Goal: Information Seeking & Learning: Check status

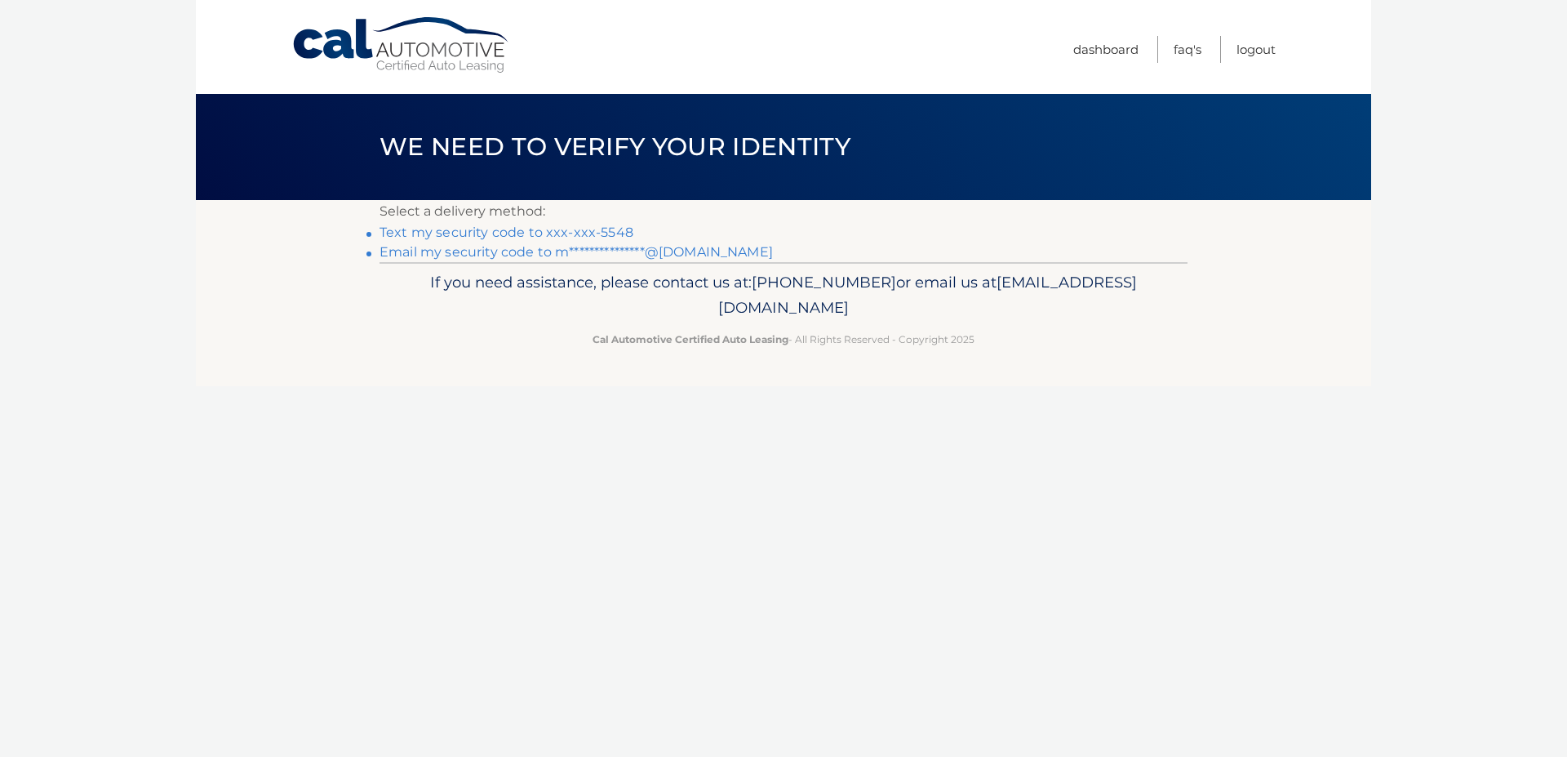
click at [460, 255] on link "**********" at bounding box center [576, 252] width 393 height 16
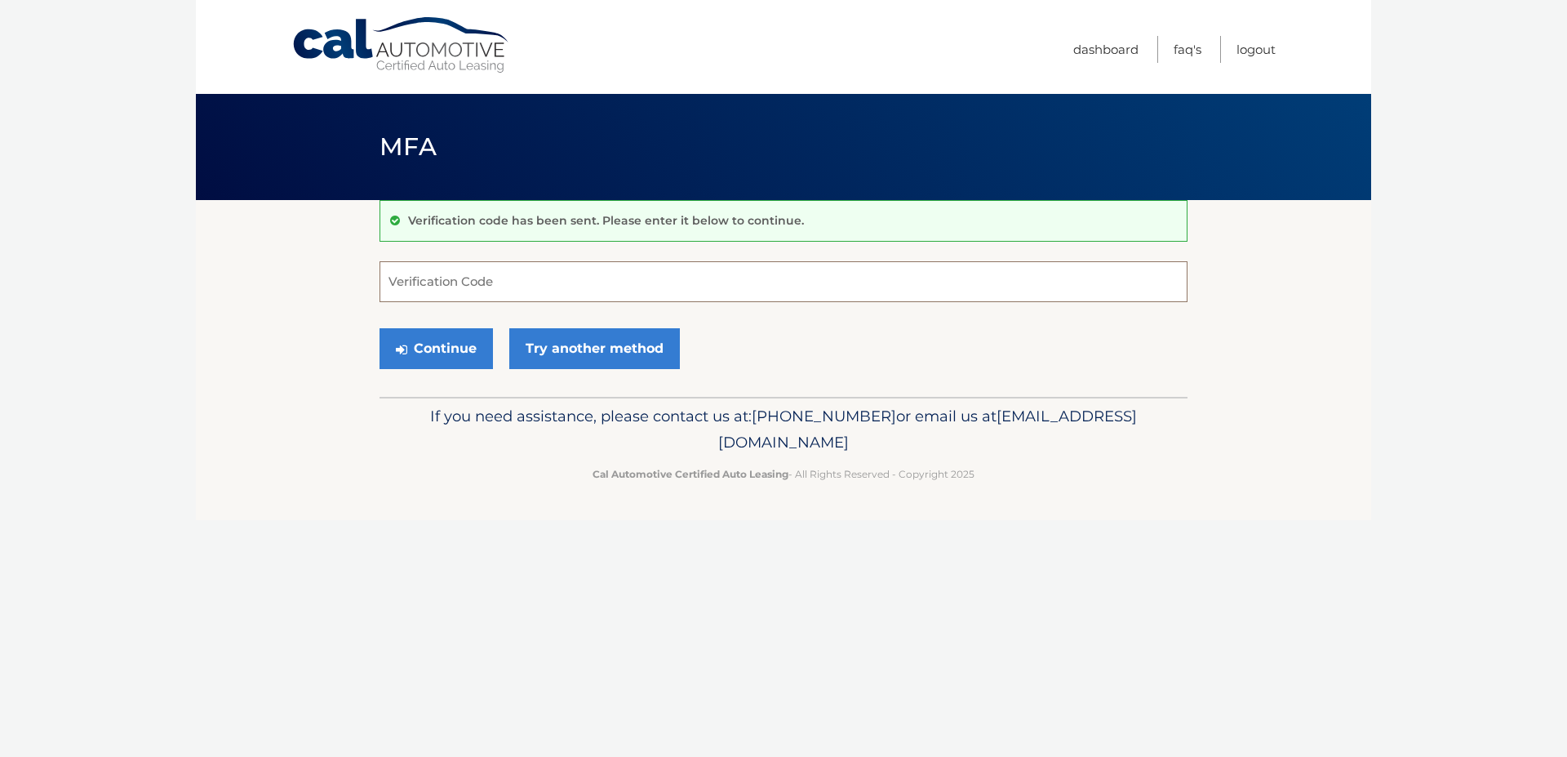
click at [496, 284] on input "Verification Code" at bounding box center [784, 281] width 808 height 41
paste input "180588"
type input "180588"
click at [442, 364] on button "Continue" at bounding box center [436, 348] width 113 height 41
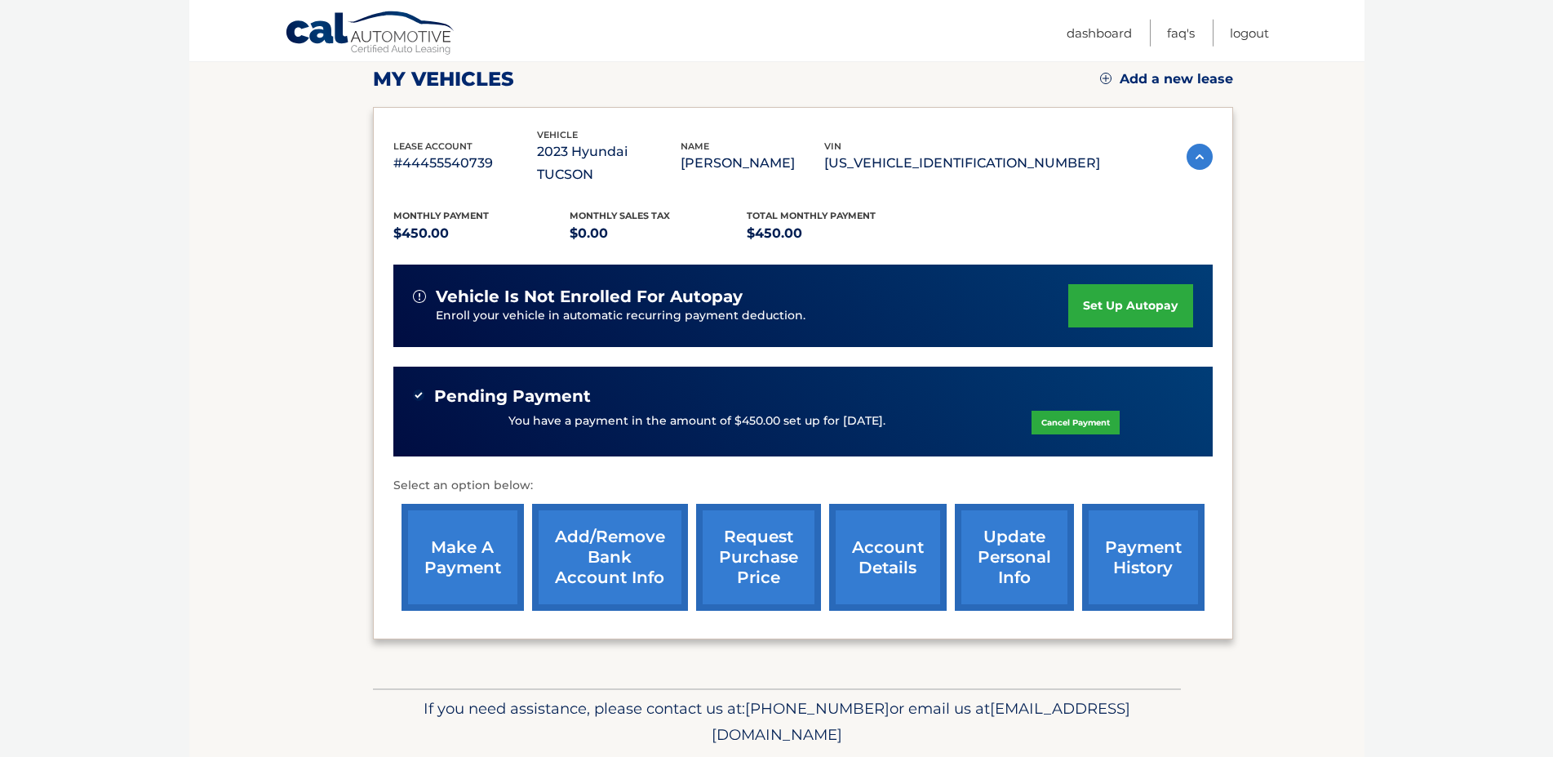
scroll to position [304, 0]
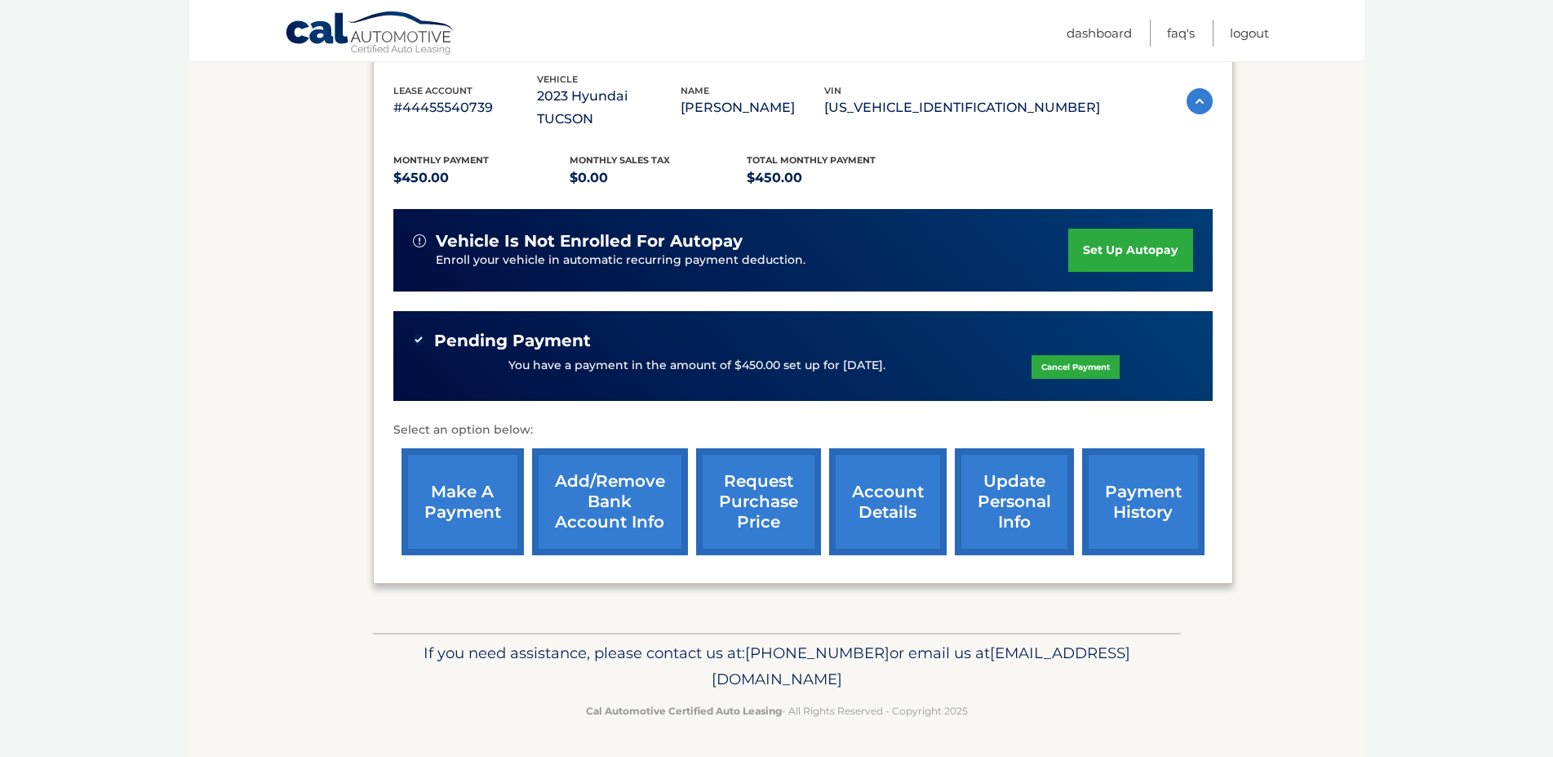
click at [882, 484] on link "account details" at bounding box center [888, 501] width 118 height 107
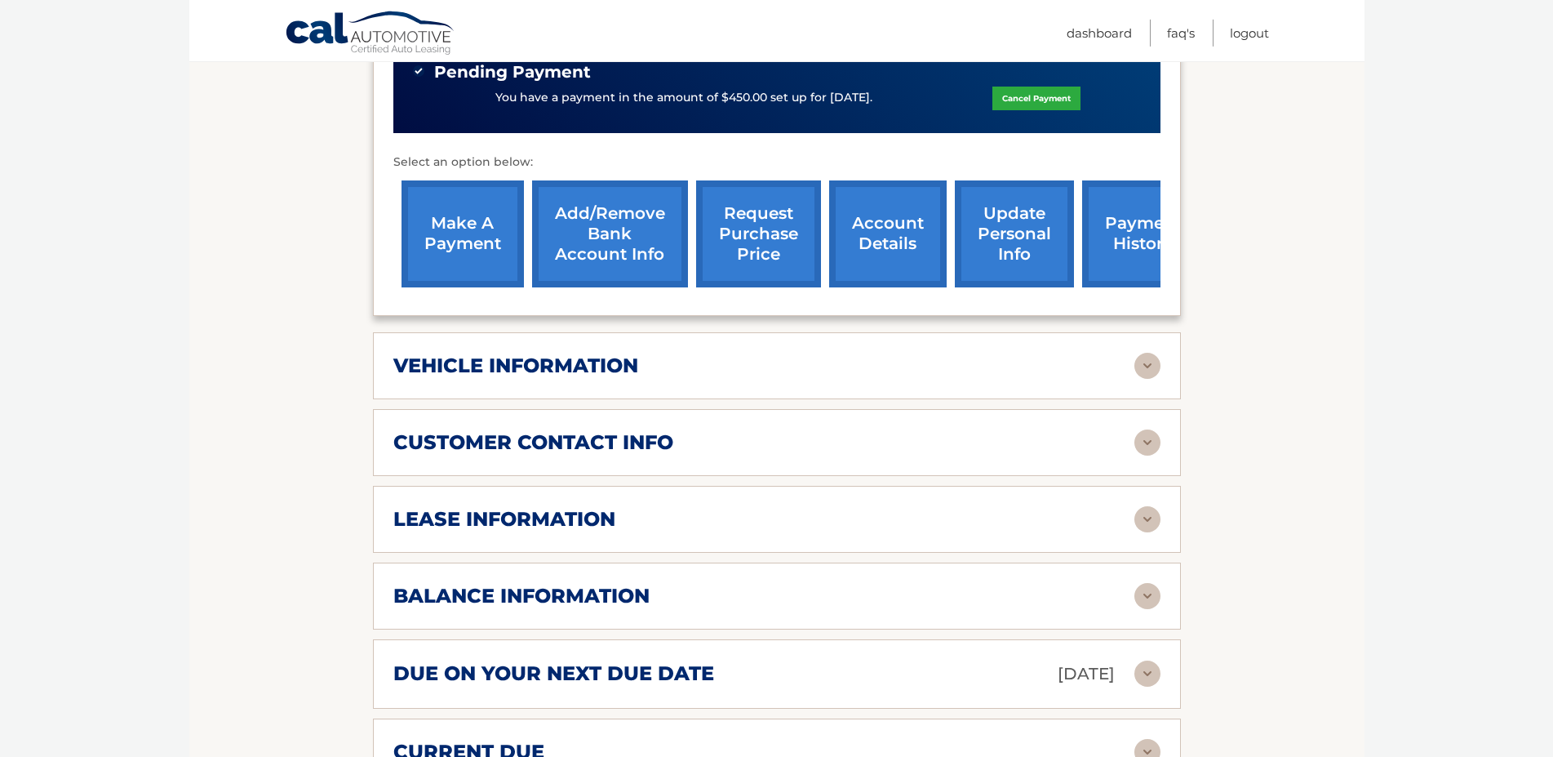
scroll to position [666, 0]
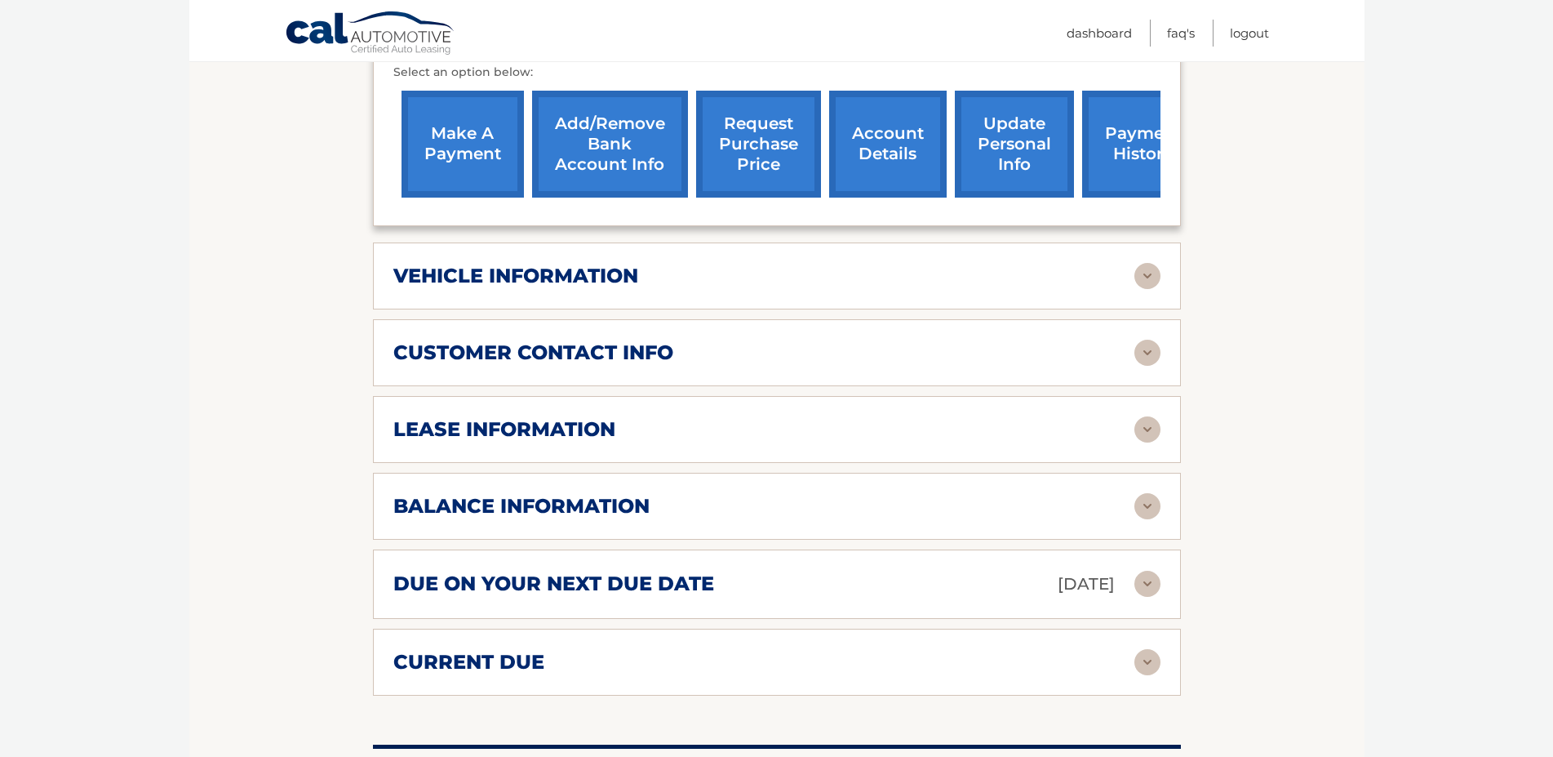
click at [614, 442] on h2 "lease information" at bounding box center [504, 429] width 222 height 24
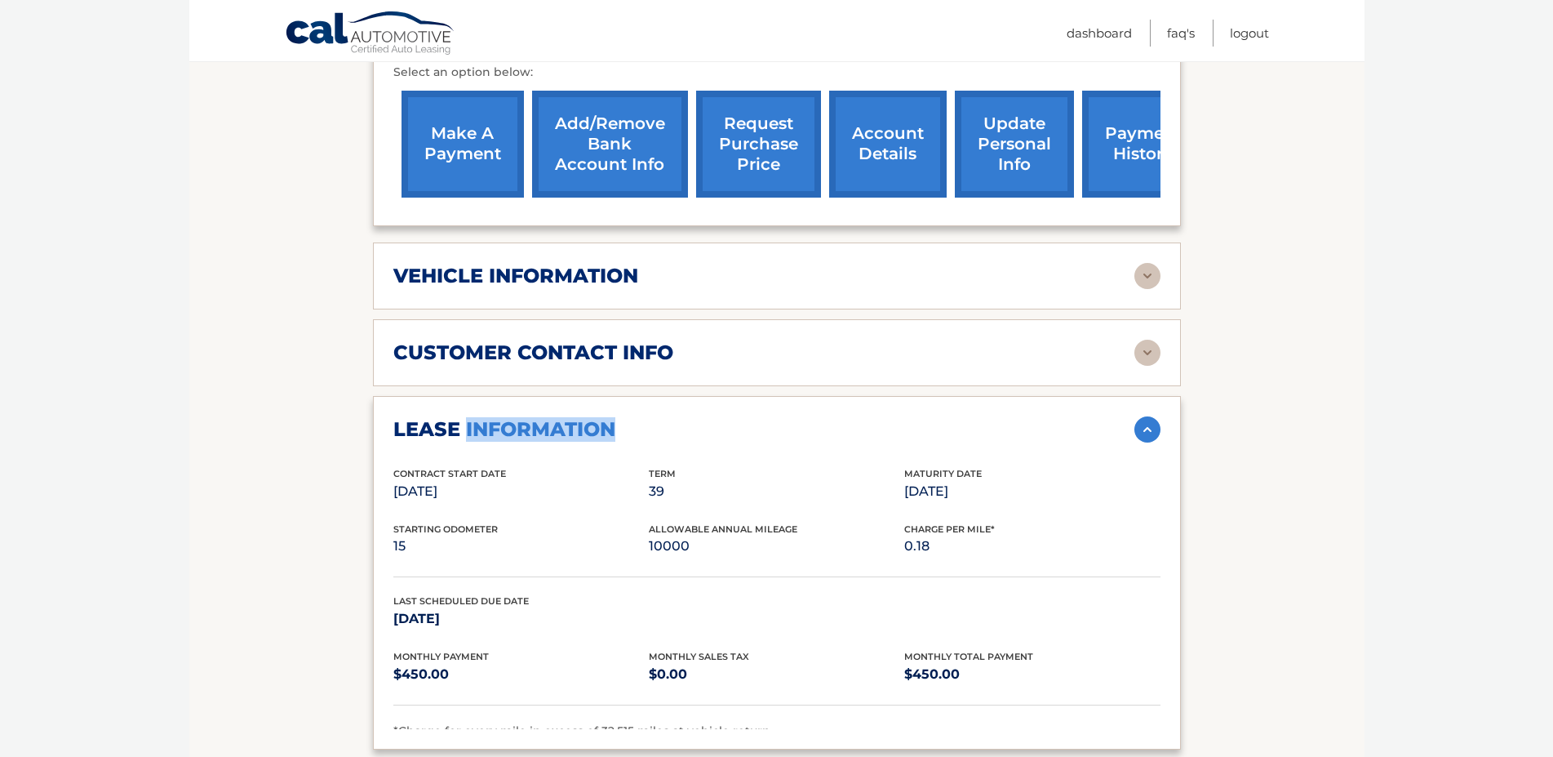
click at [614, 442] on h2 "lease information" at bounding box center [504, 429] width 222 height 24
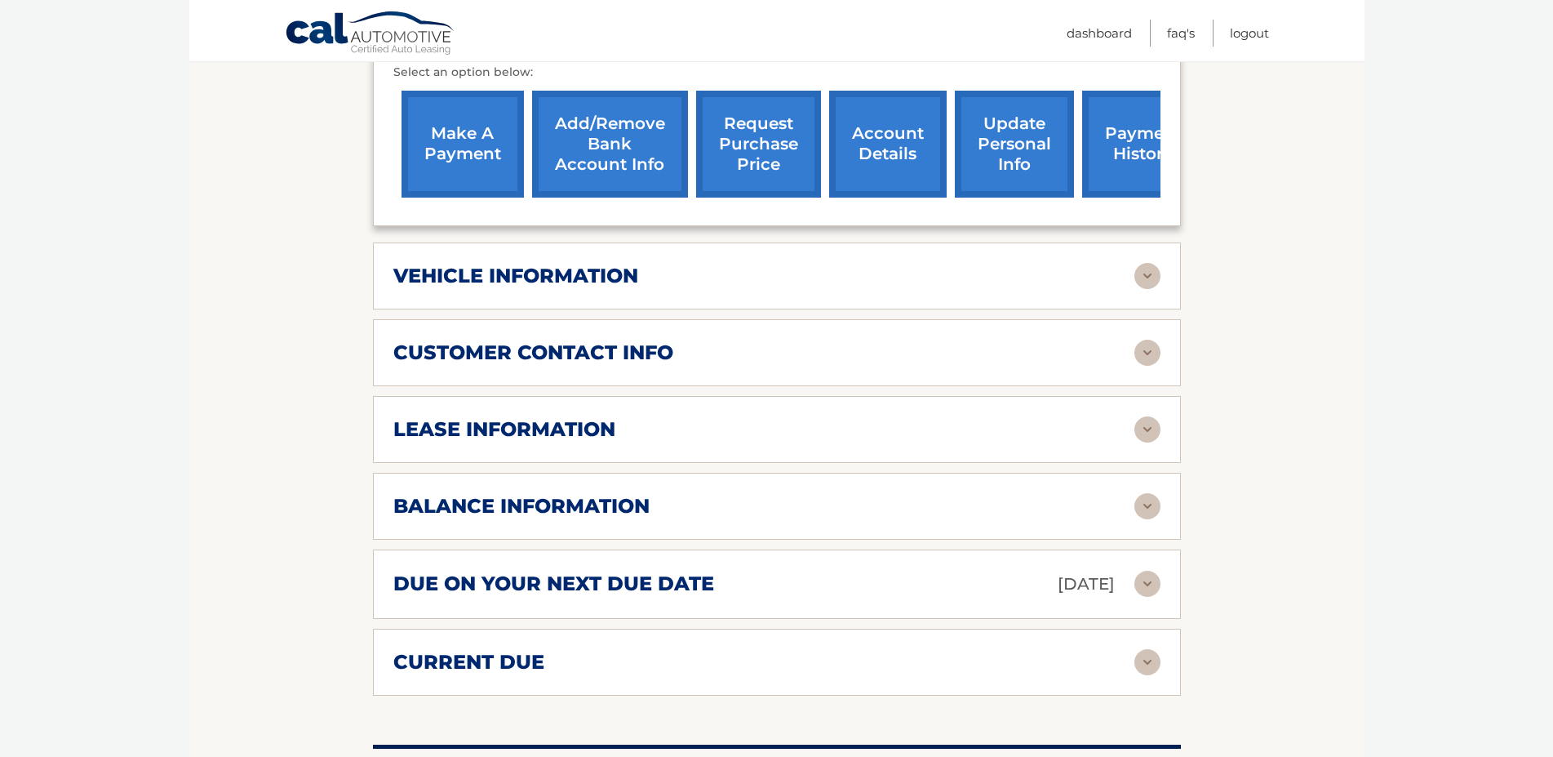
click at [616, 442] on div "lease information" at bounding box center [763, 429] width 741 height 24
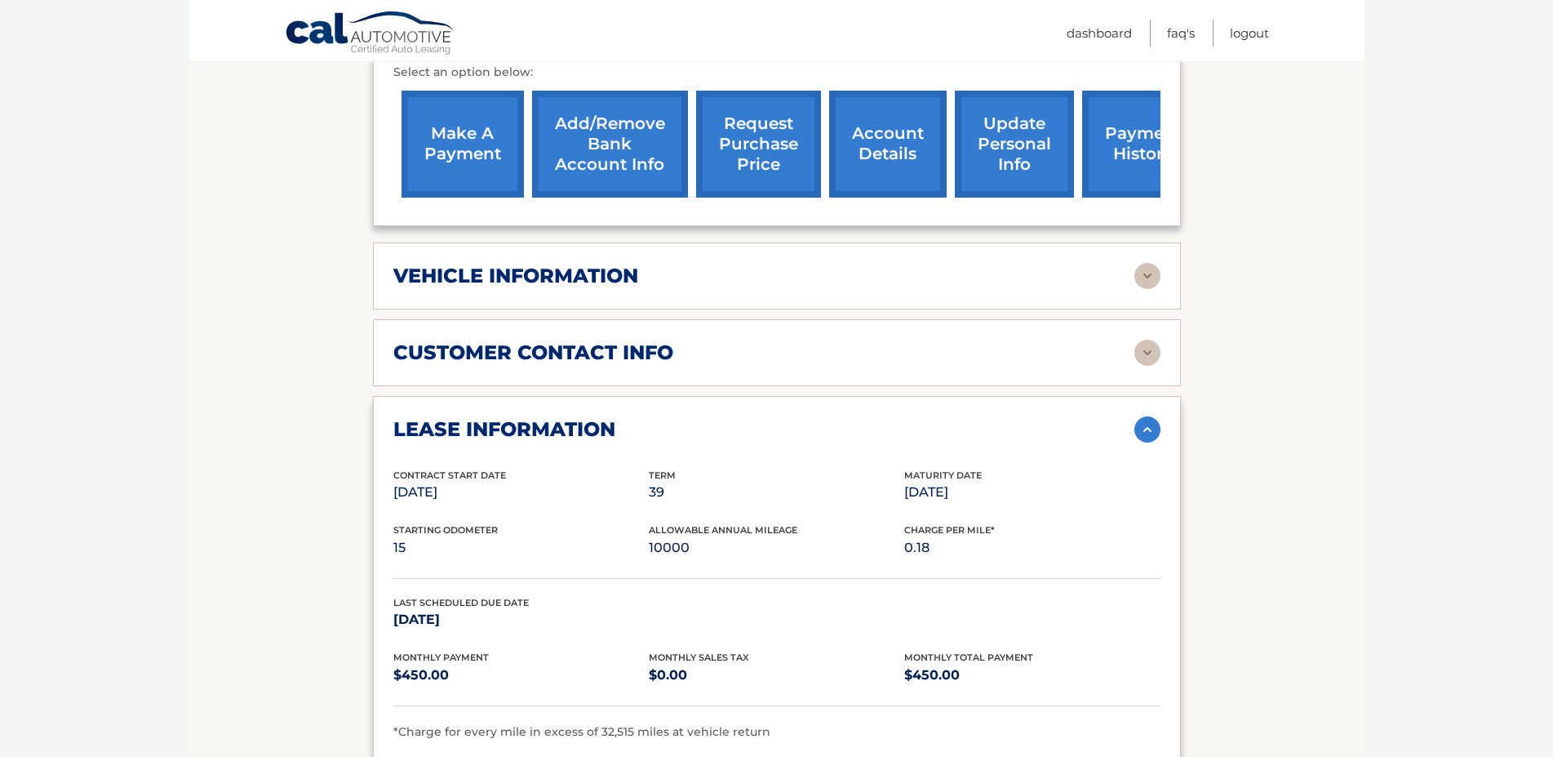
click at [616, 442] on div "lease information" at bounding box center [763, 429] width 741 height 24
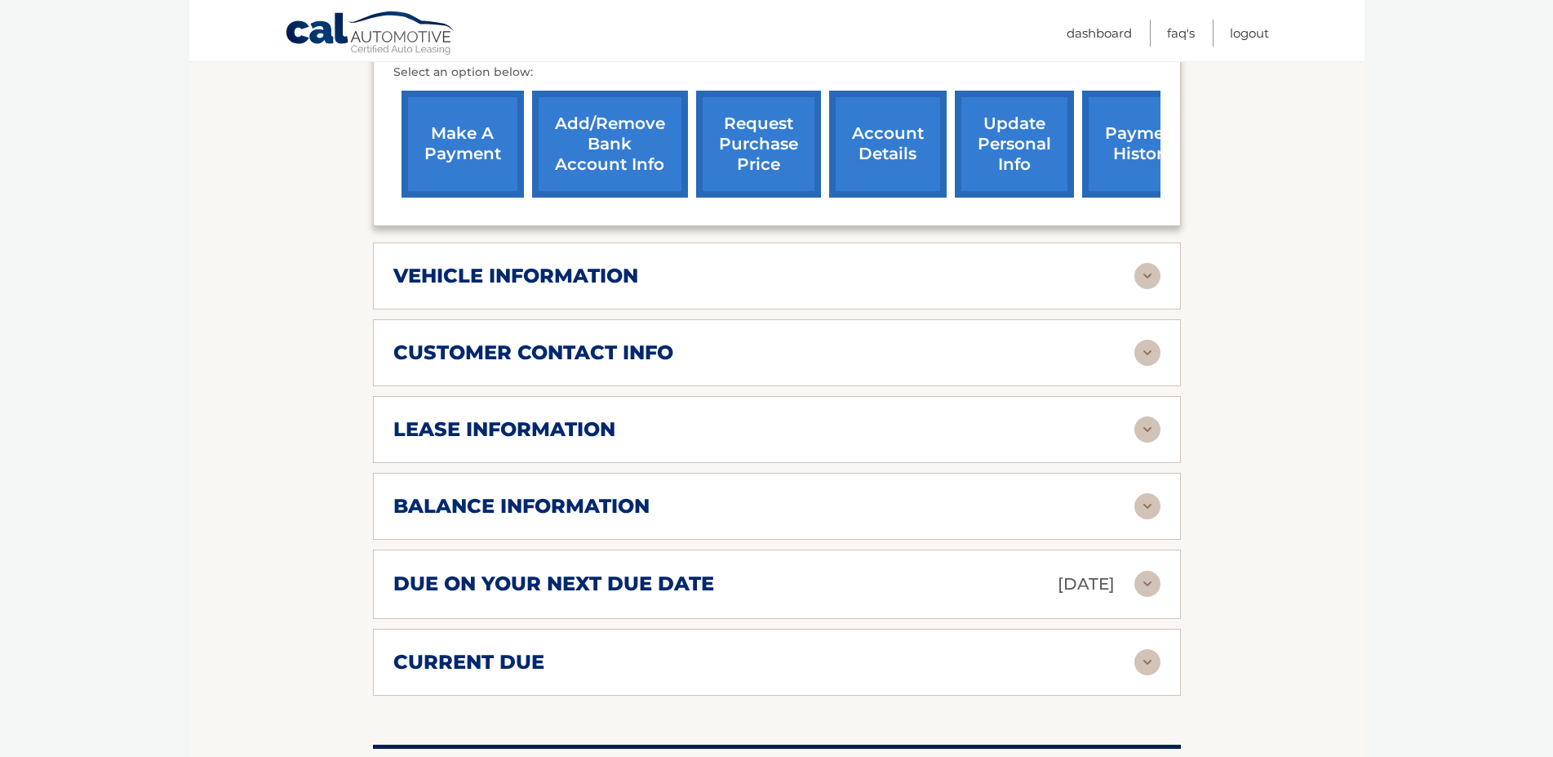
click at [560, 504] on div "balance information Payments Received 33 Payments Remaining 6 Next Payment will…" at bounding box center [777, 506] width 808 height 67
click at [558, 518] on h2 "balance information" at bounding box center [521, 506] width 256 height 24
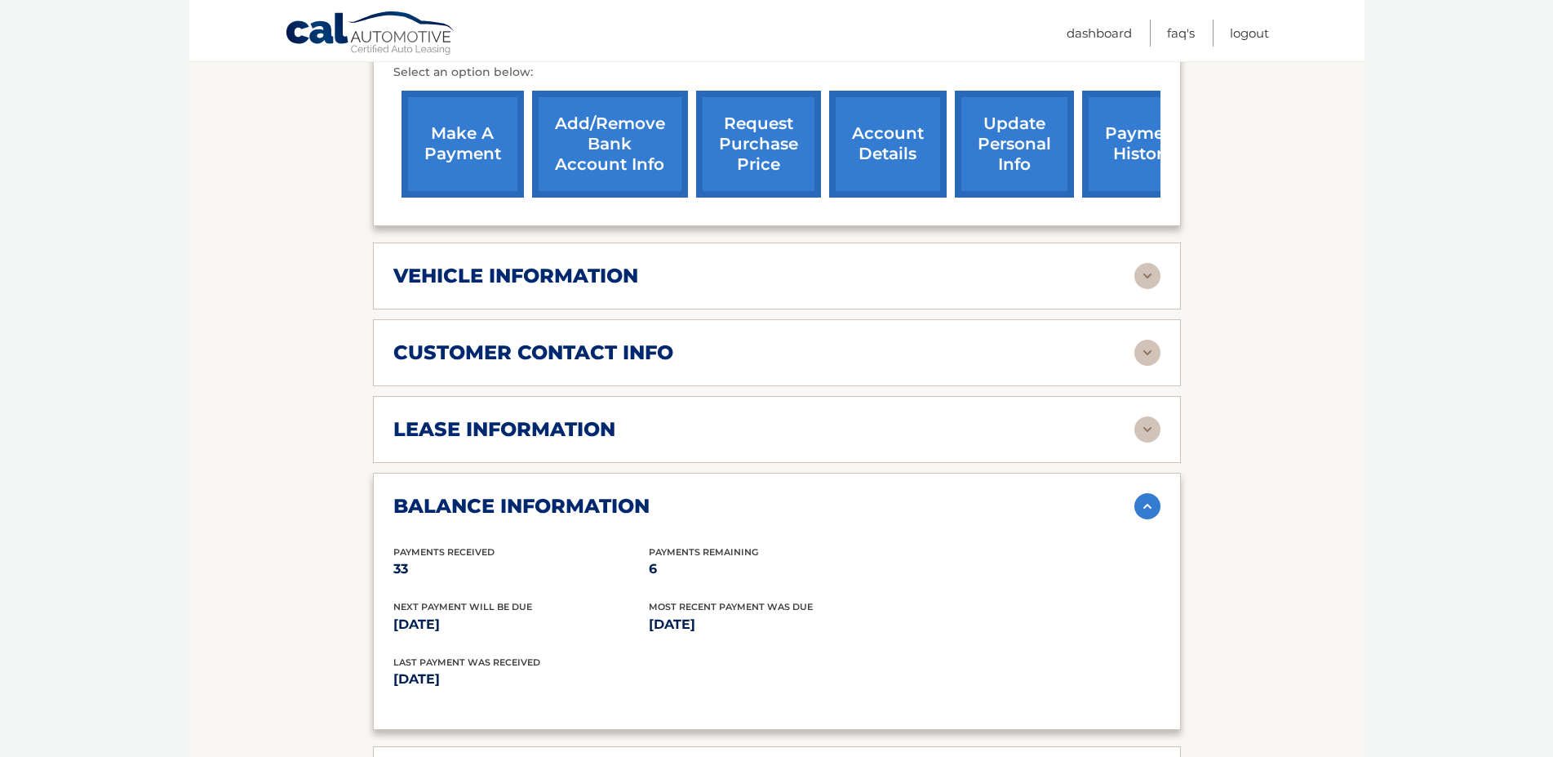
click at [531, 438] on h2 "lease information" at bounding box center [504, 429] width 222 height 24
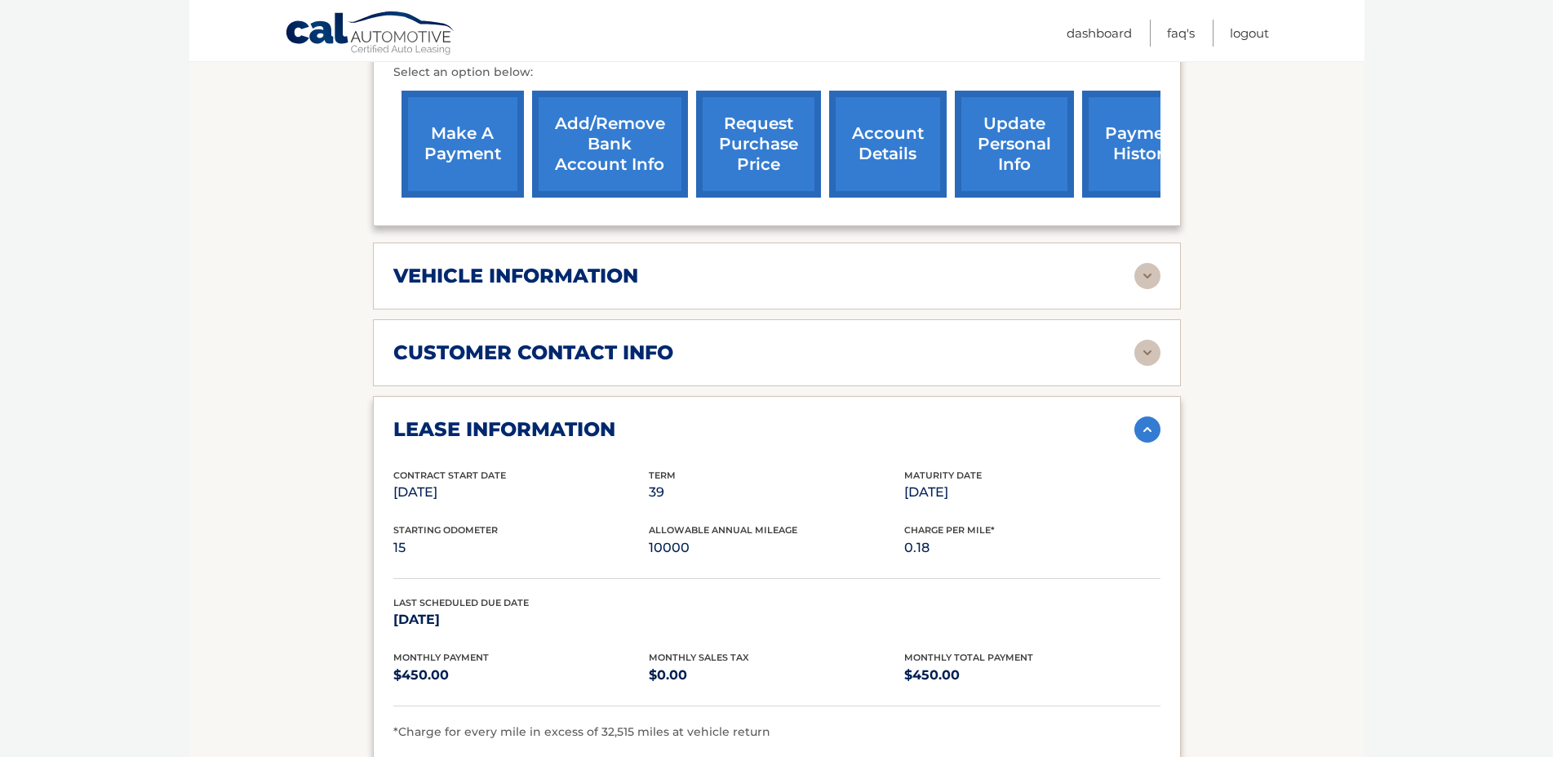
click at [531, 438] on h2 "lease information" at bounding box center [504, 429] width 222 height 24
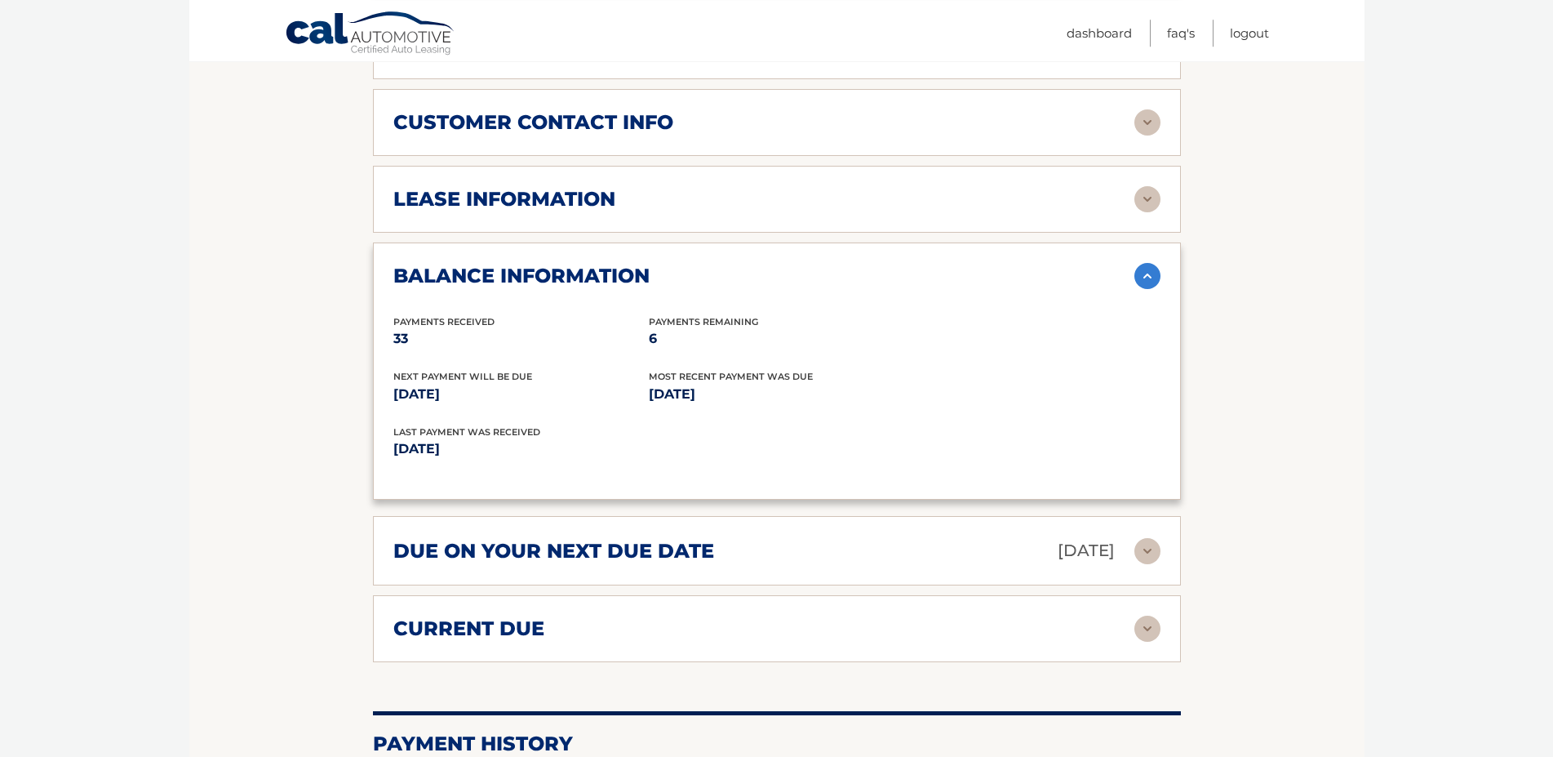
scroll to position [916, 0]
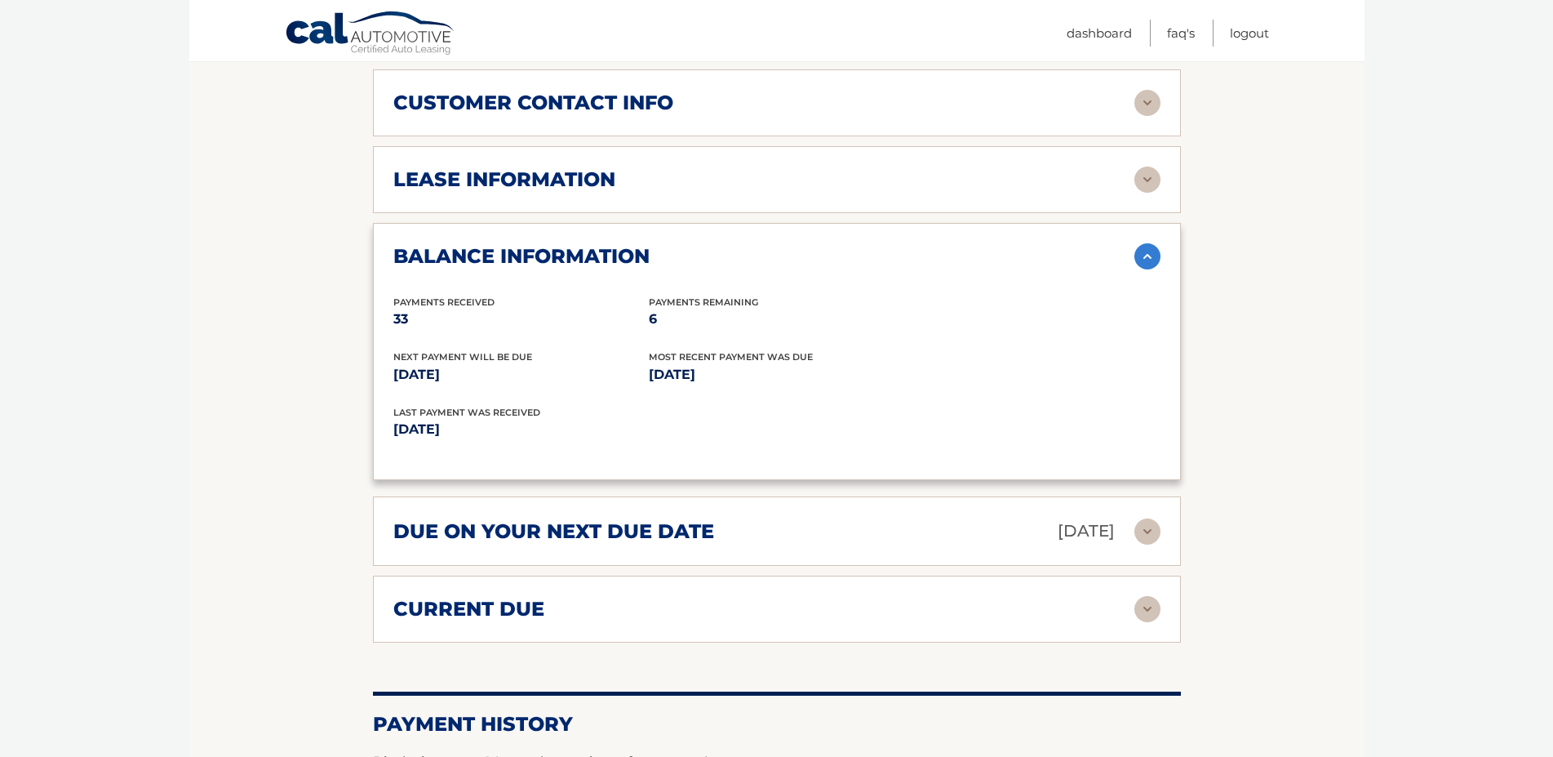
click at [543, 621] on h2 "current due" at bounding box center [468, 609] width 151 height 24
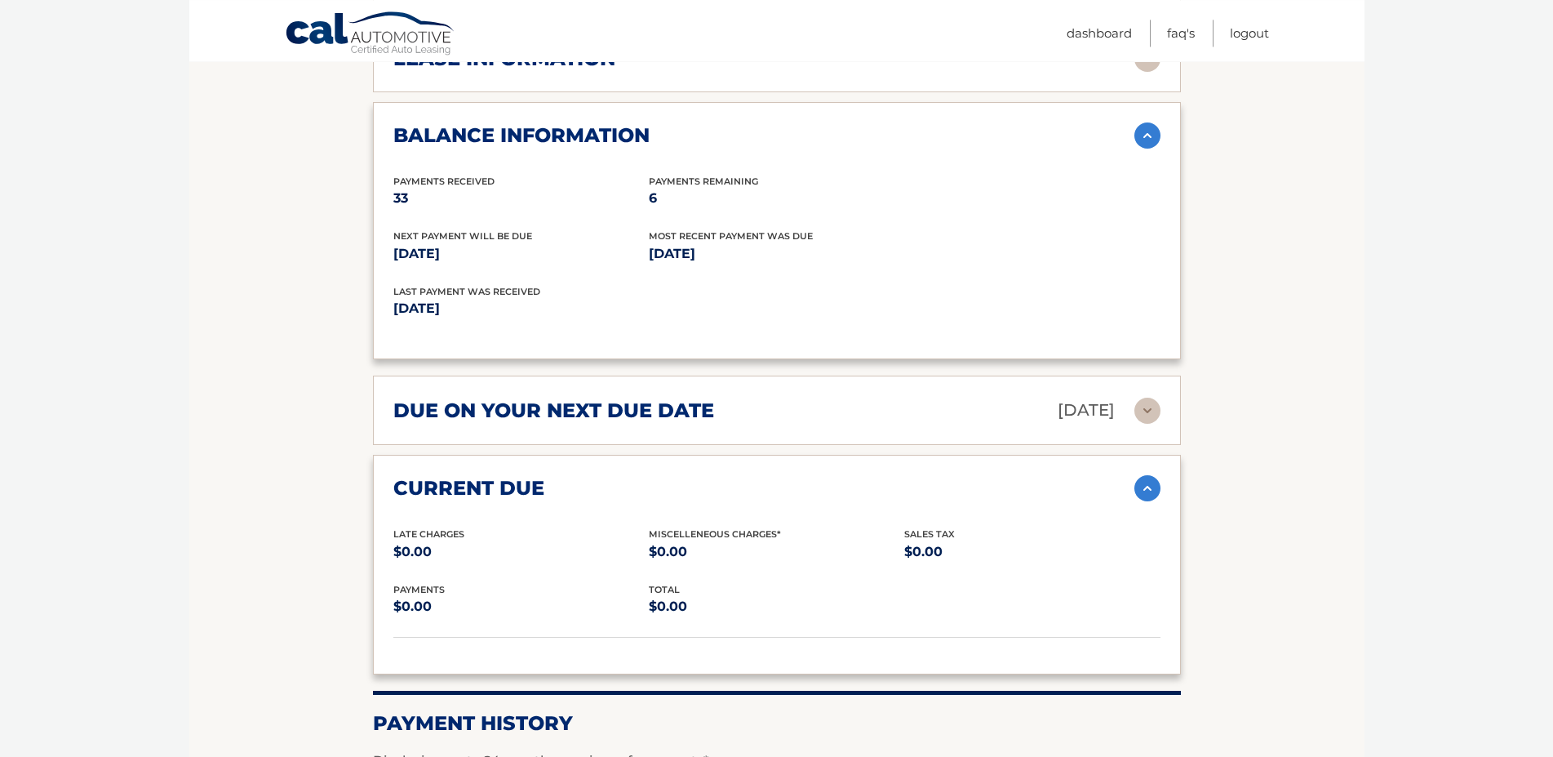
scroll to position [999, 0]
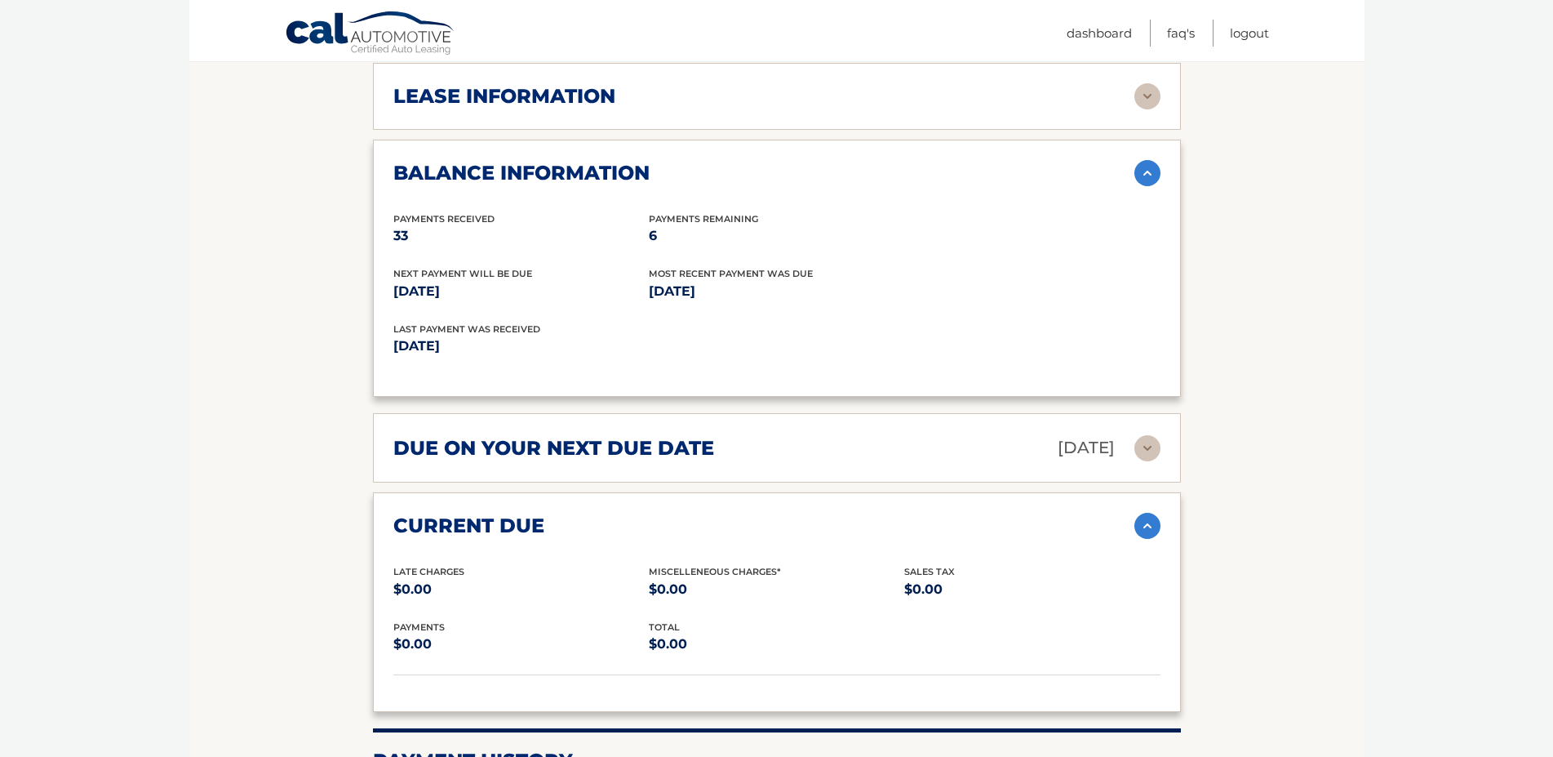
click at [524, 537] on h2 "current due" at bounding box center [468, 525] width 151 height 24
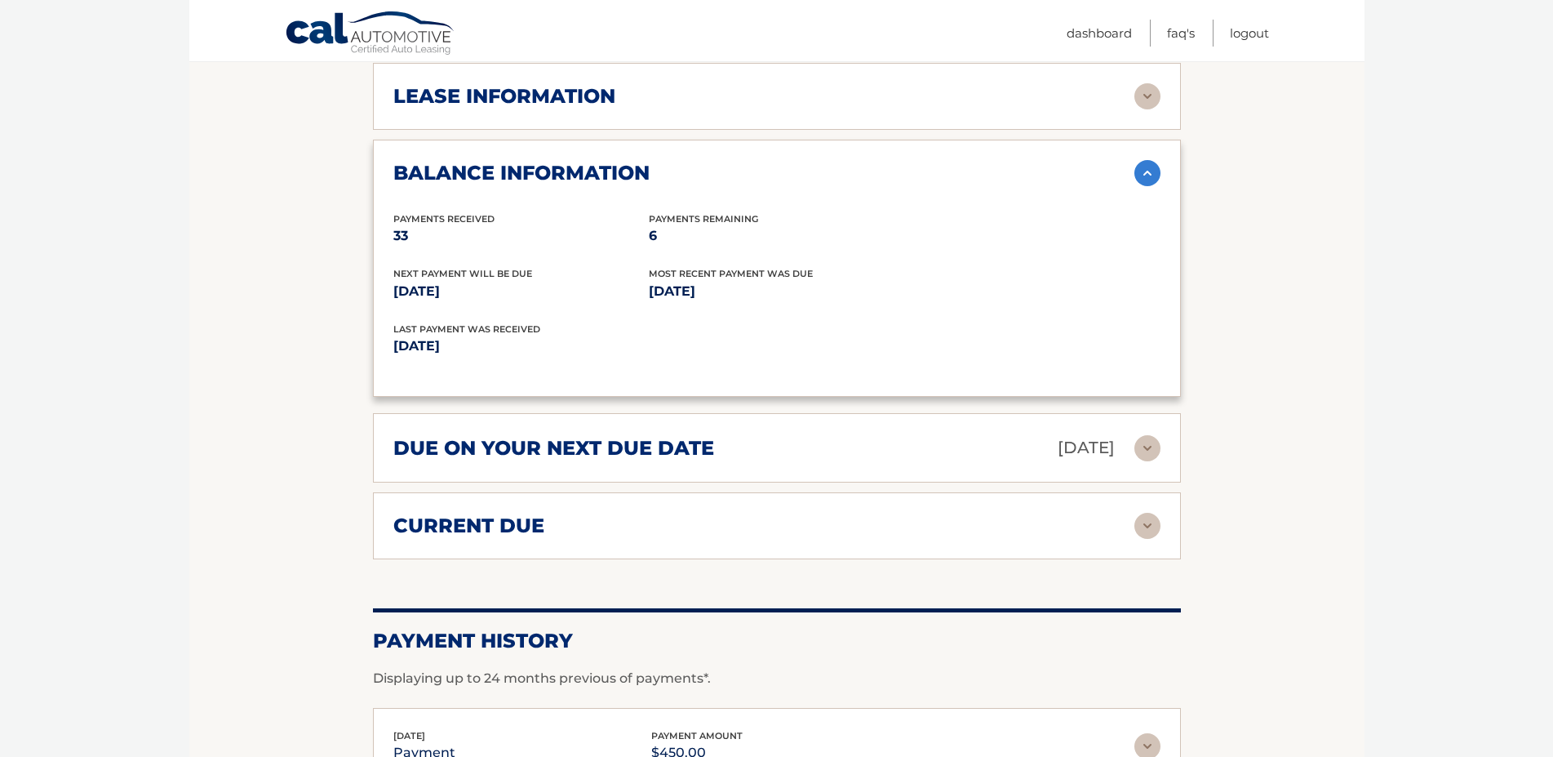
click at [543, 462] on div "due on your next due date Oct 13, 2025" at bounding box center [763, 447] width 741 height 29
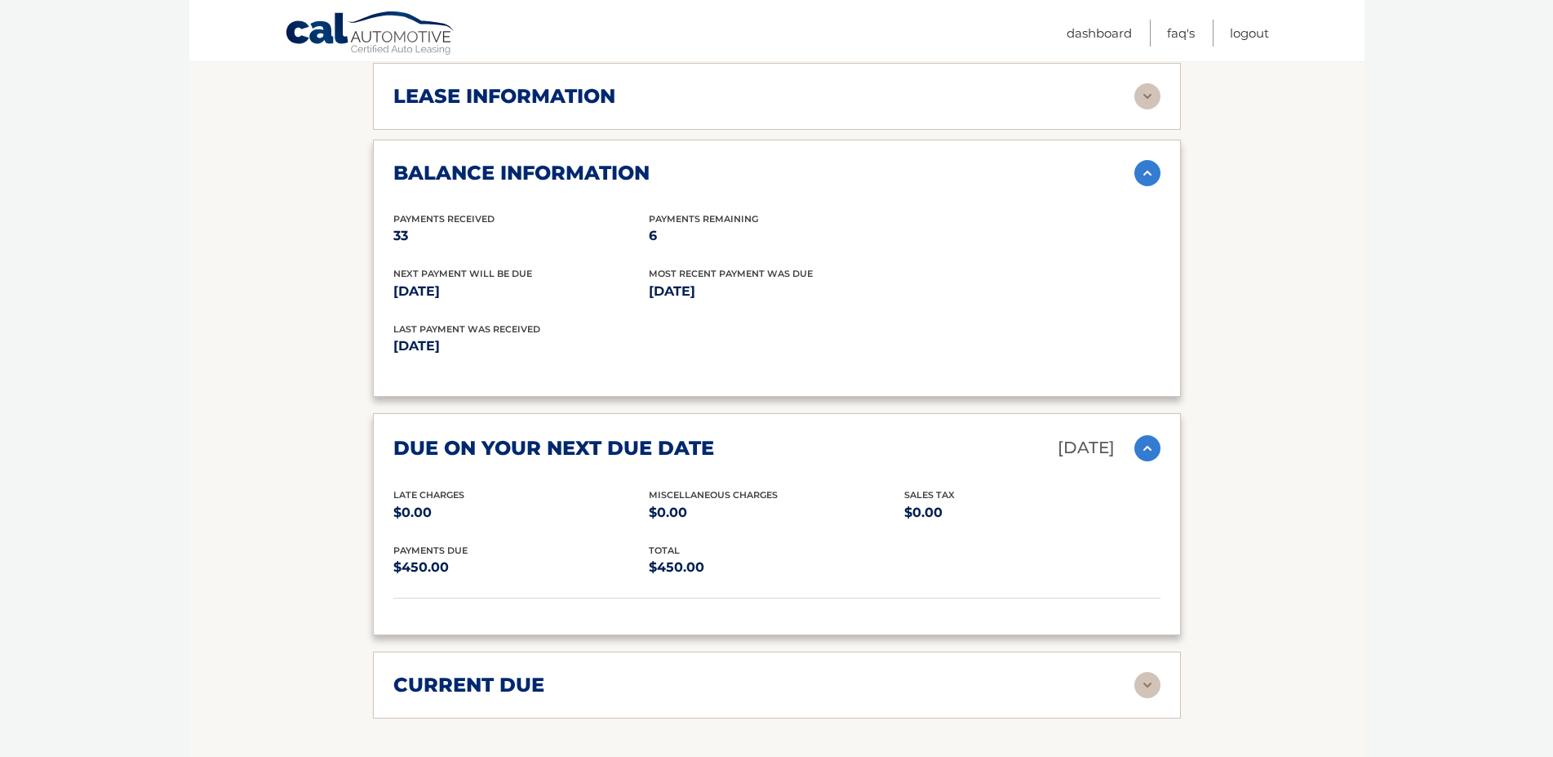
click at [544, 460] on h2 "due on your next due date" at bounding box center [553, 448] width 321 height 24
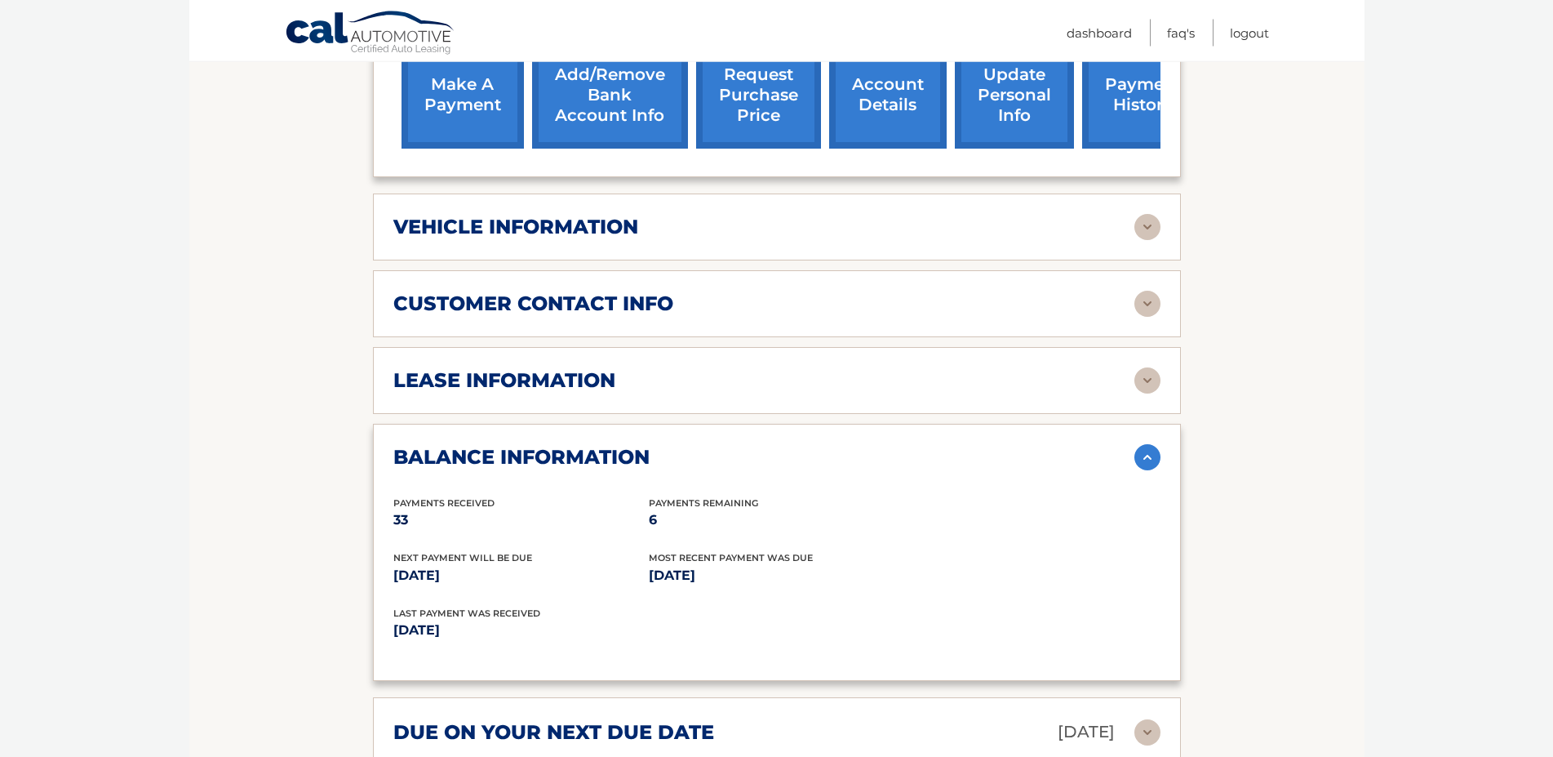
scroll to position [666, 0]
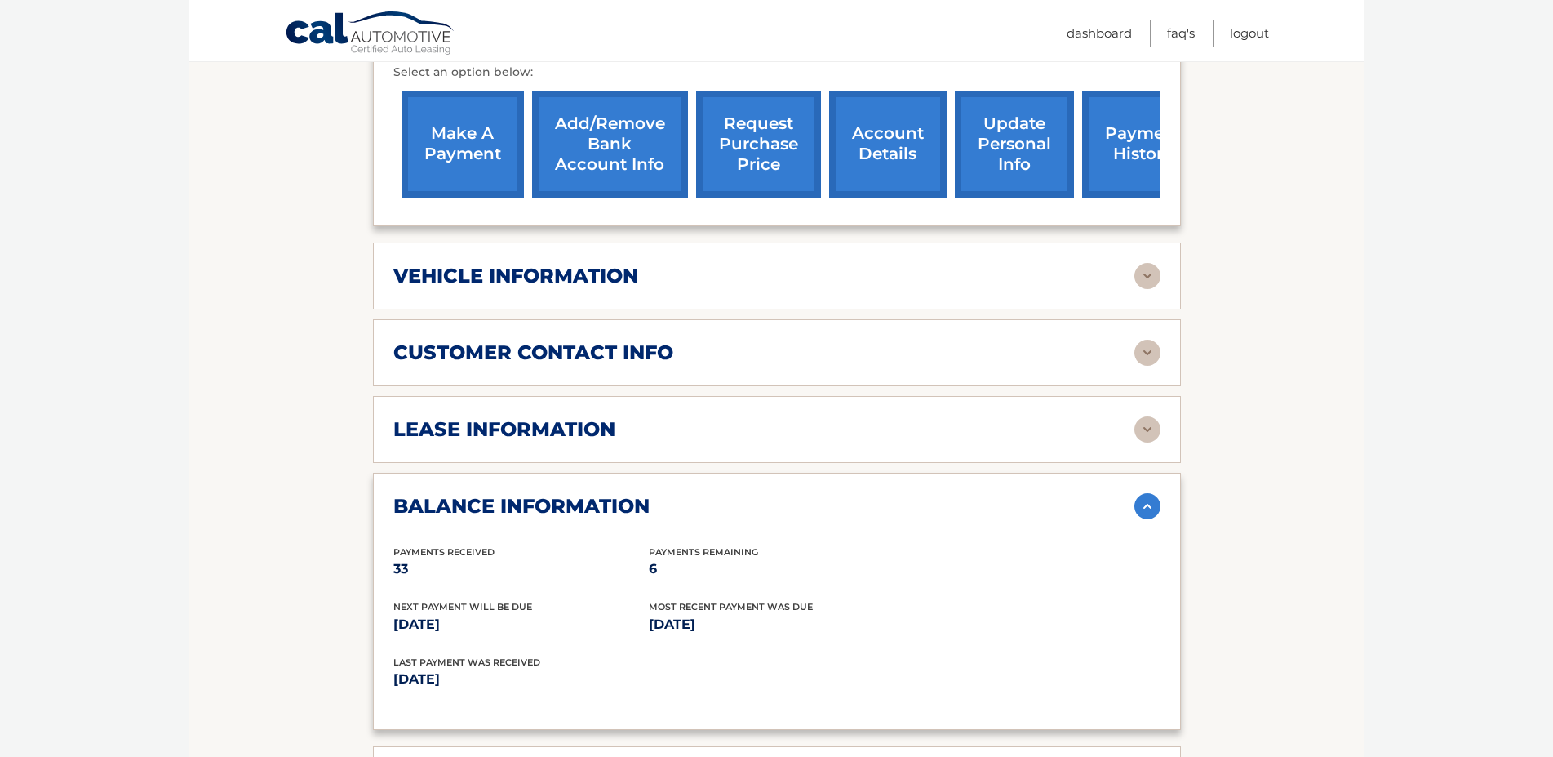
click at [522, 442] on h2 "lease information" at bounding box center [504, 429] width 222 height 24
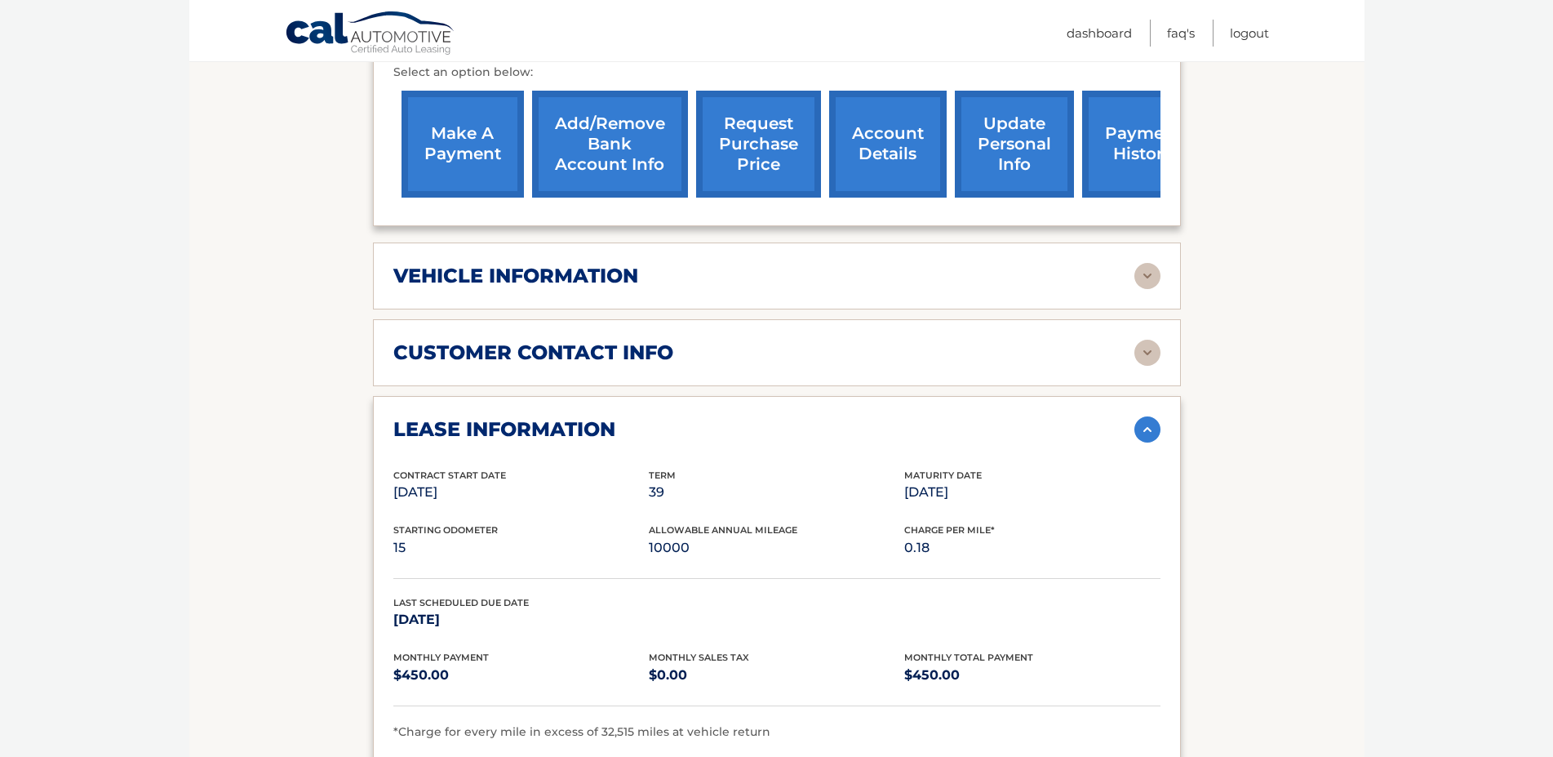
click at [522, 442] on h2 "lease information" at bounding box center [504, 429] width 222 height 24
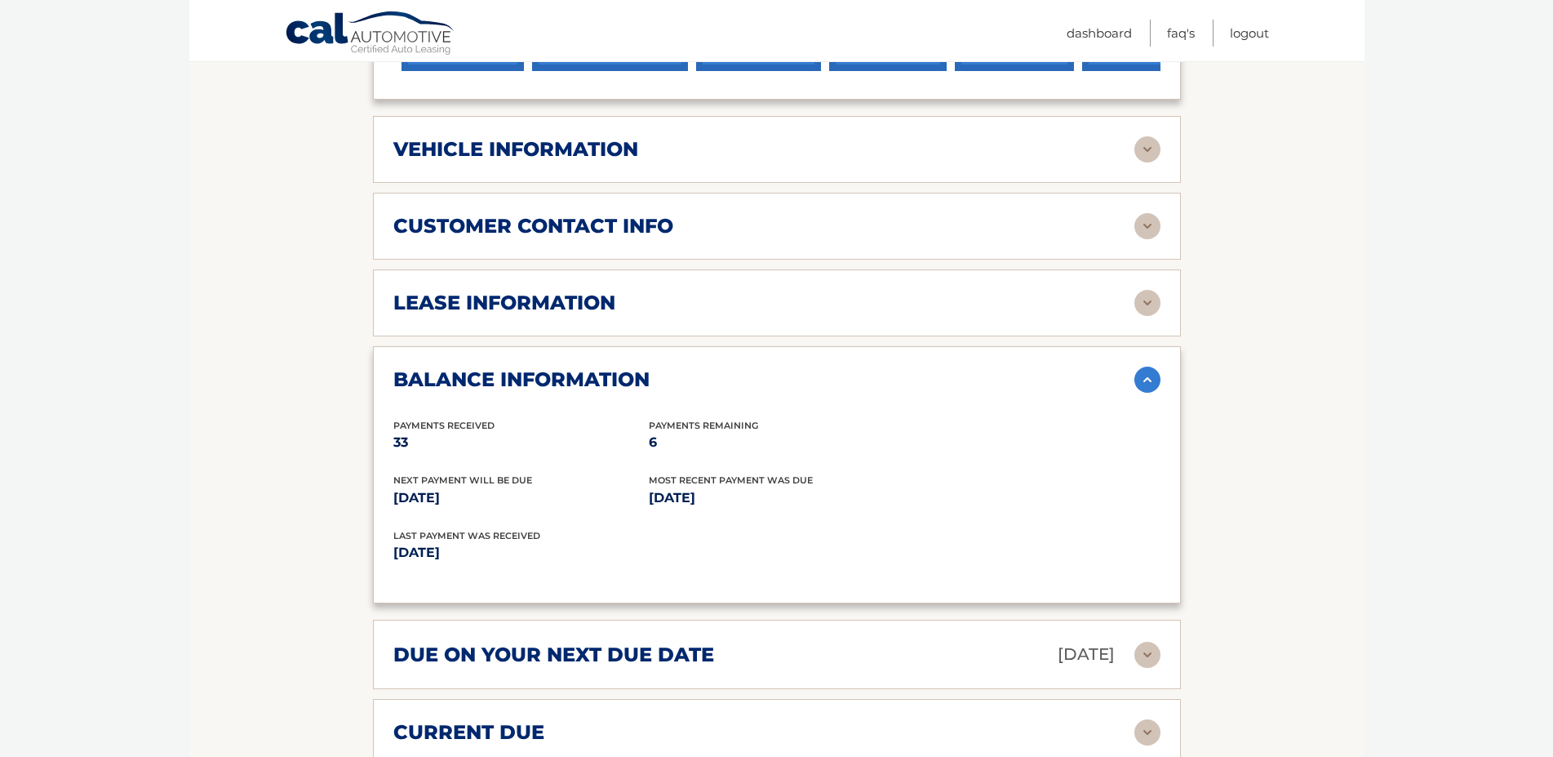
scroll to position [709, 0]
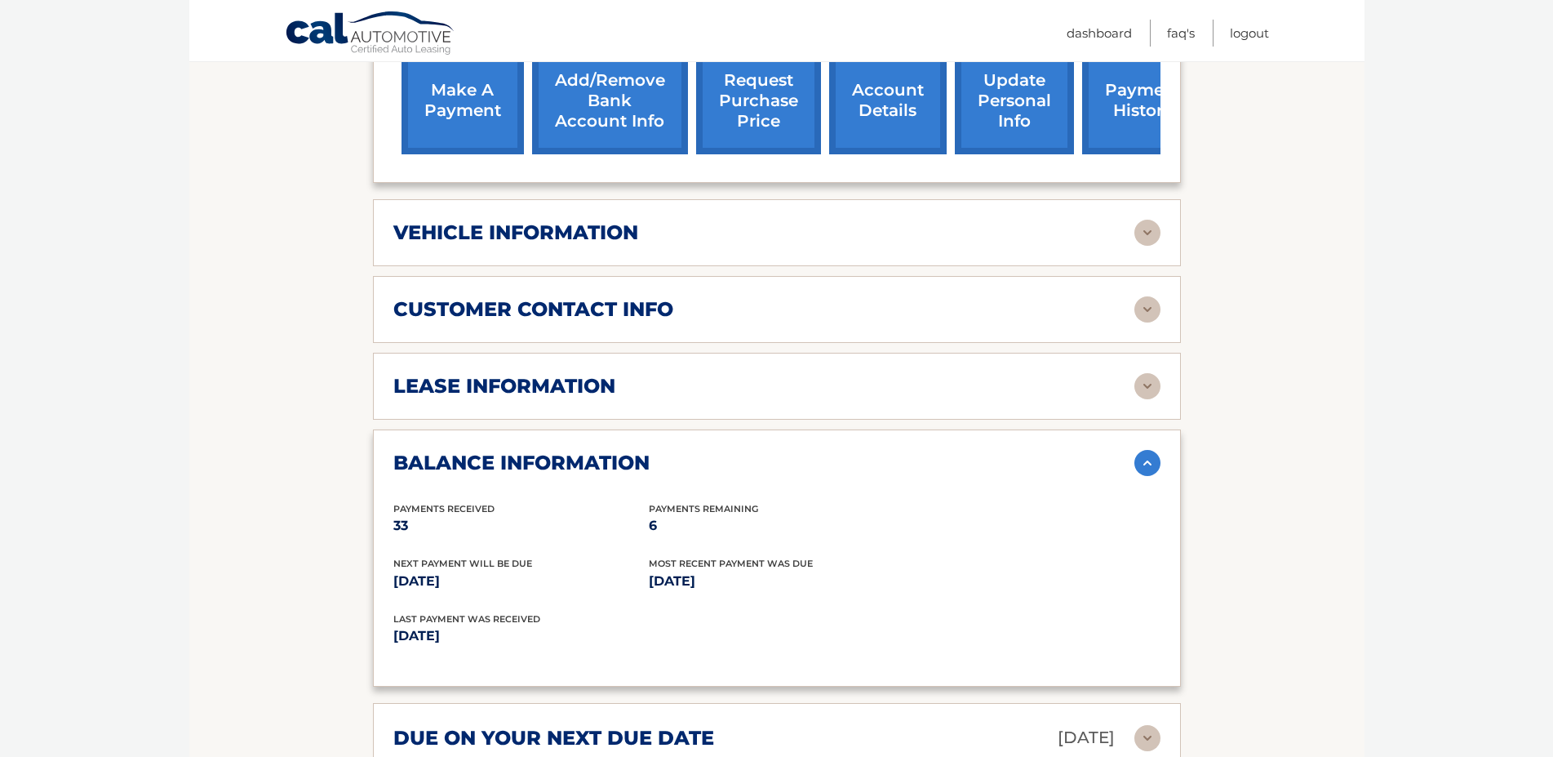
click at [1074, 420] on div "lease information Contract Start Date Jan 13, 2023 Term 39 Maturity Date Apr 13…" at bounding box center [777, 386] width 808 height 67
click at [1068, 398] on div "lease information" at bounding box center [763, 386] width 741 height 24
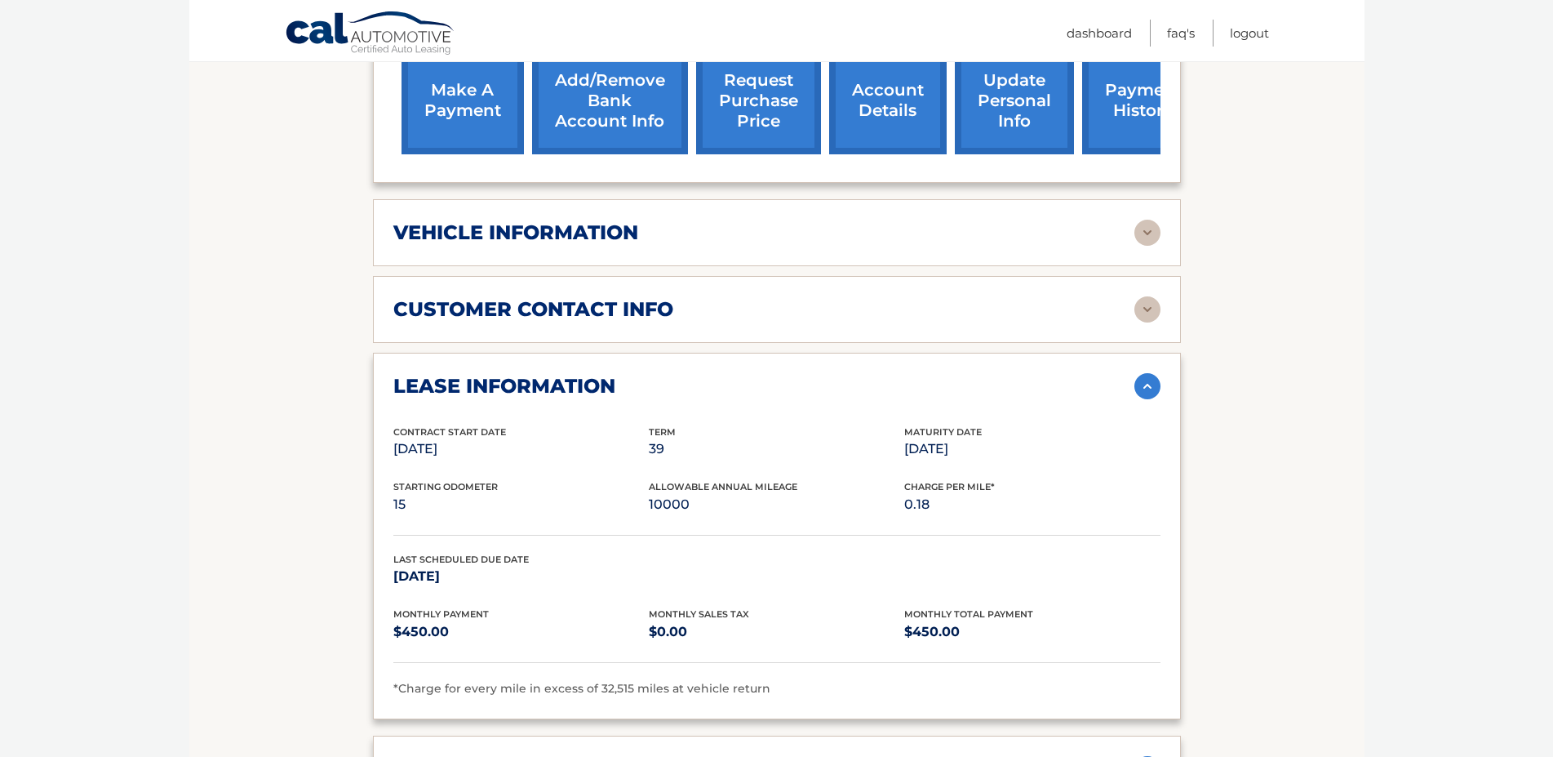
click at [1067, 398] on div "lease information" at bounding box center [763, 386] width 741 height 24
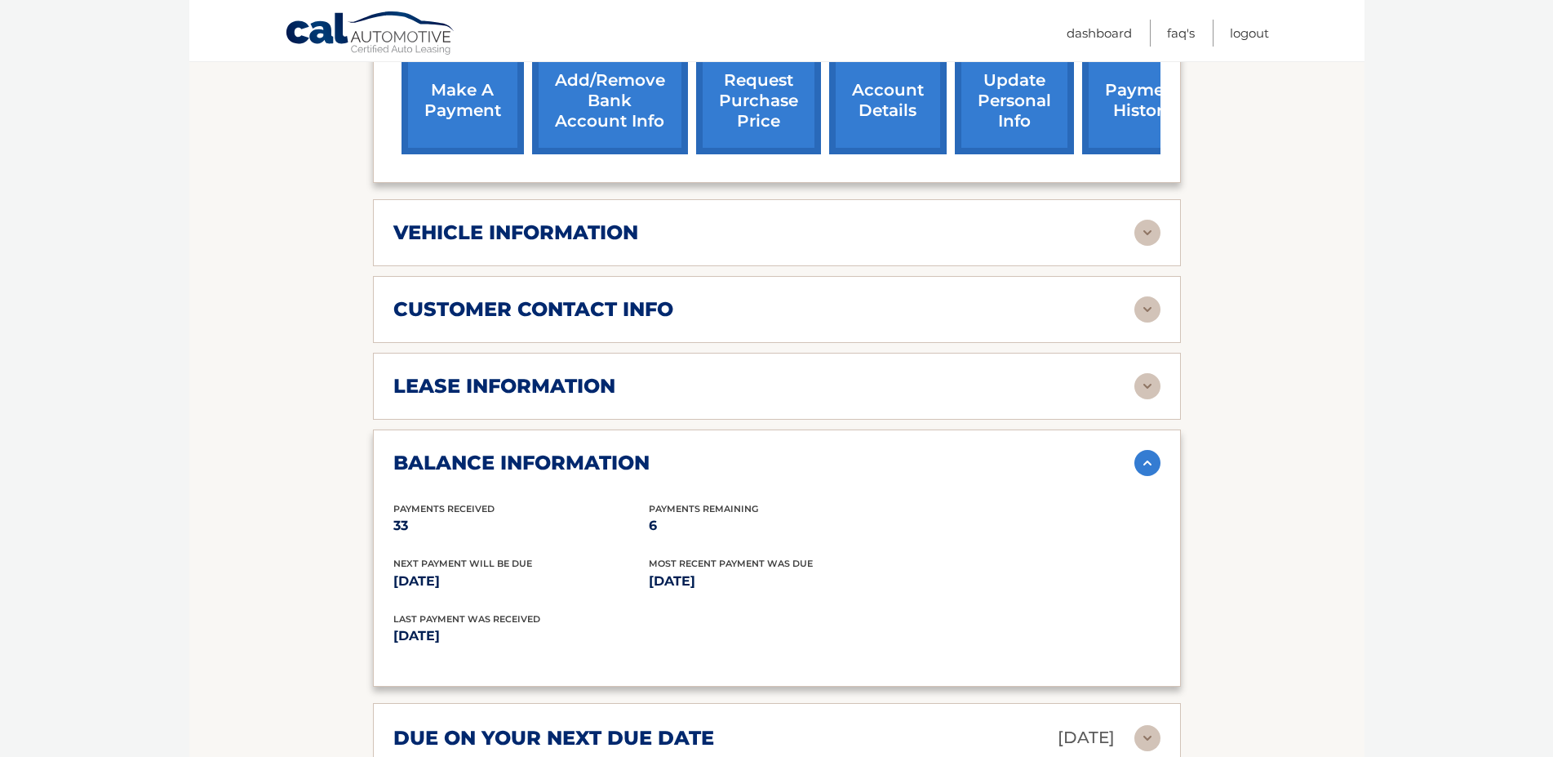
click at [1006, 322] on div "customer contact info" at bounding box center [763, 309] width 741 height 24
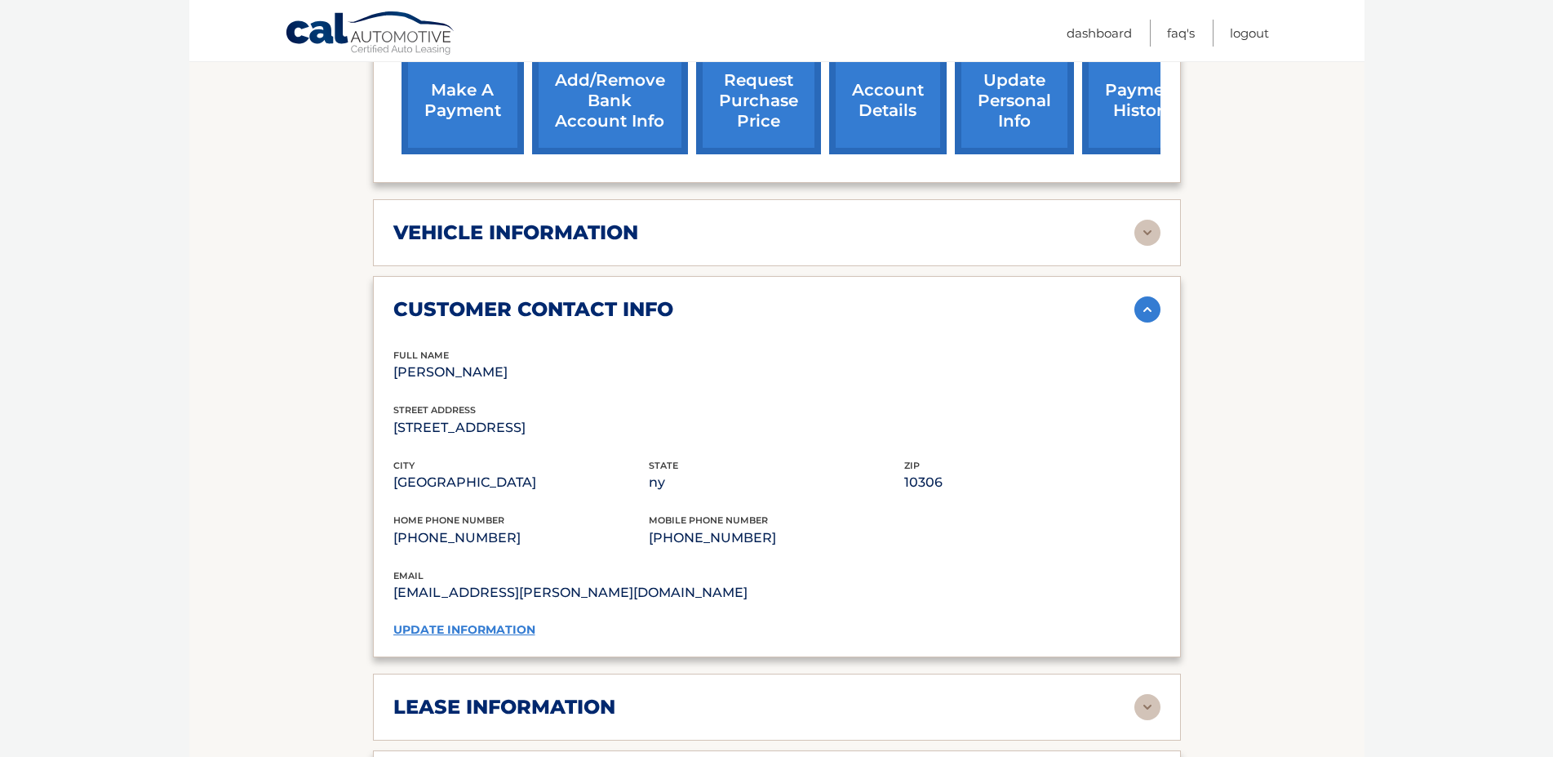
click at [1006, 322] on div "customer contact info" at bounding box center [763, 309] width 741 height 24
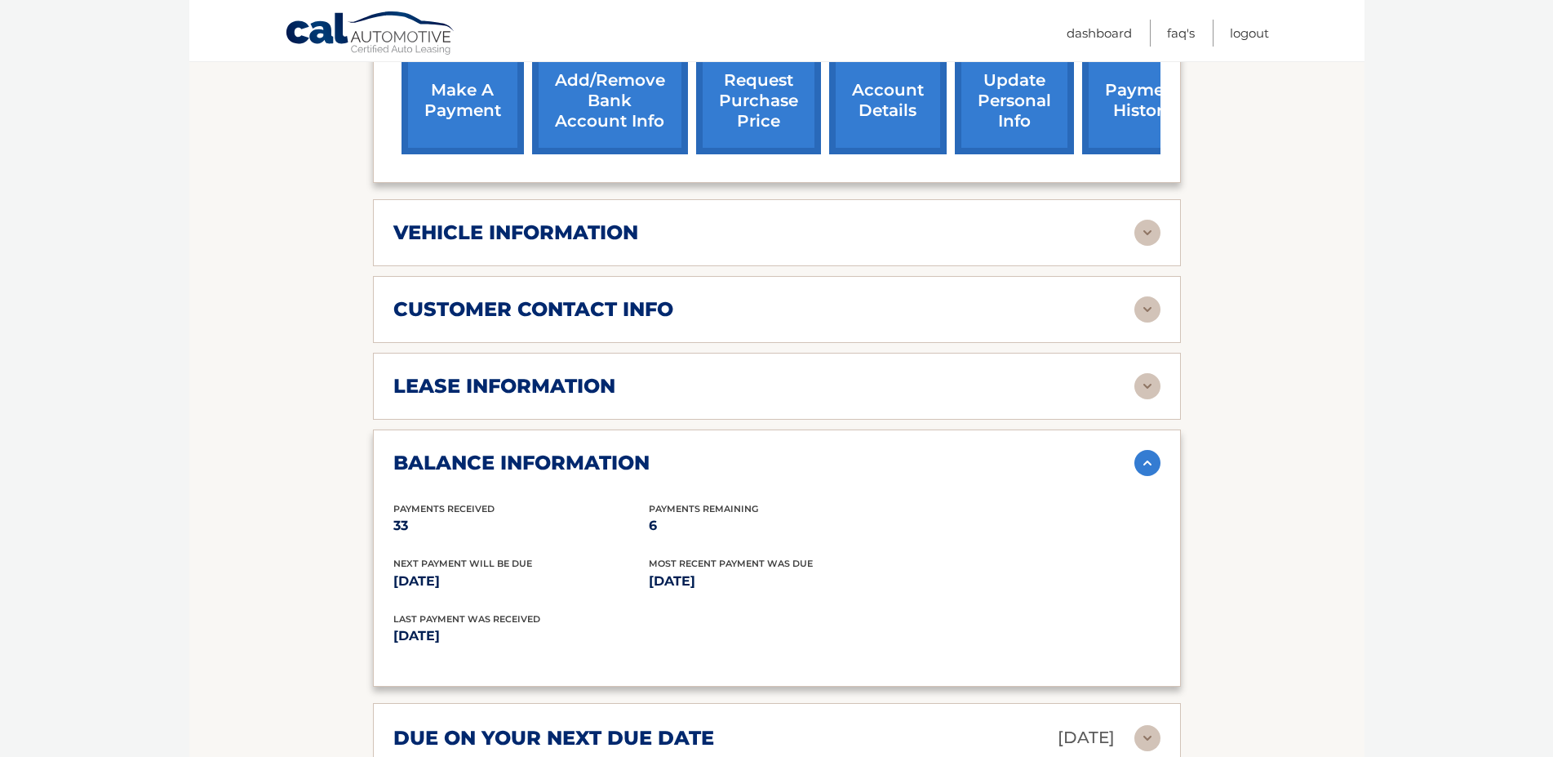
click at [703, 265] on div "vehicle information vehicle Year 2023 vehicle make Hyundai vehicle model TUCSON…" at bounding box center [777, 232] width 808 height 67
click at [700, 245] on div "vehicle information" at bounding box center [763, 232] width 741 height 24
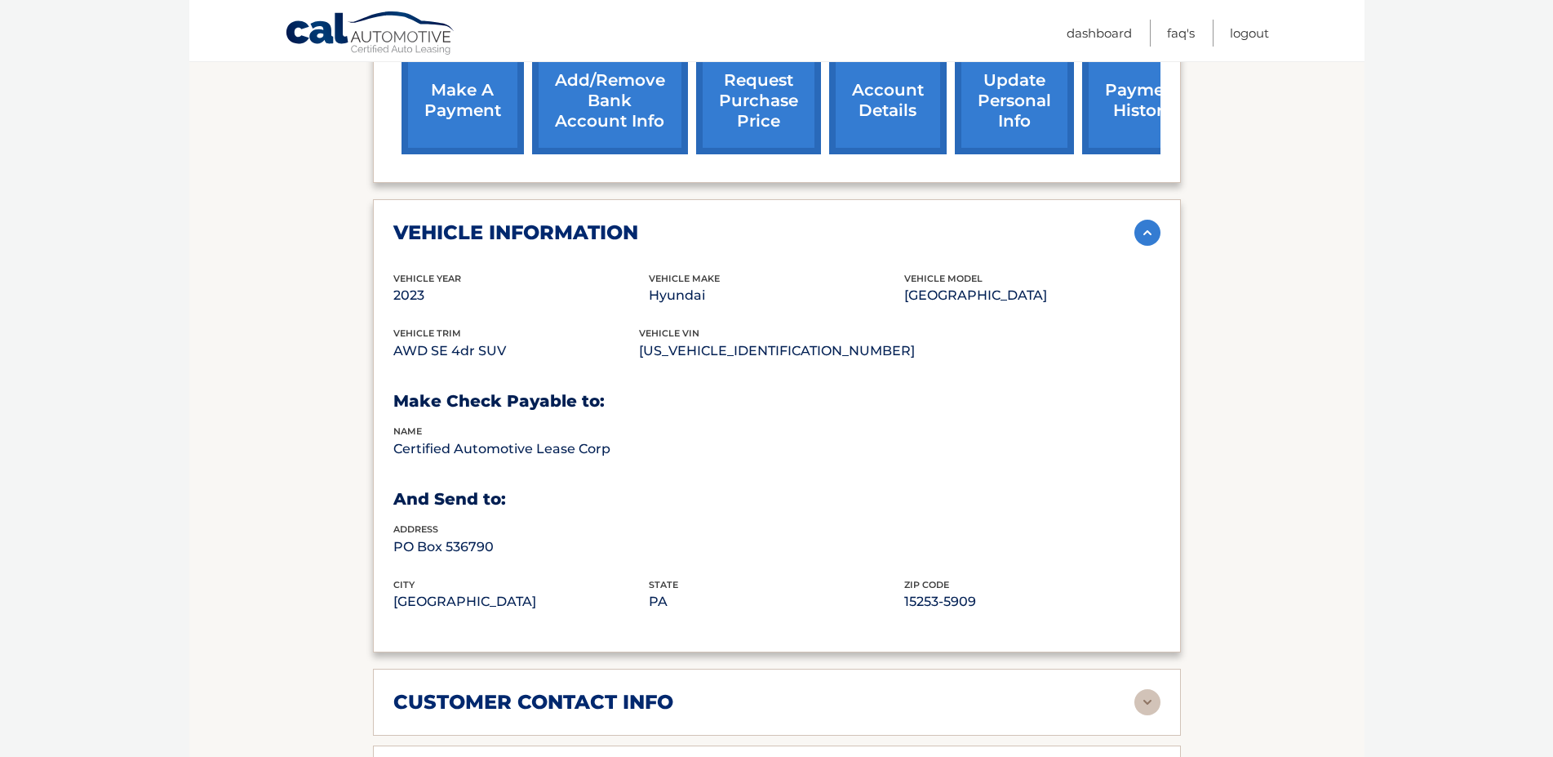
click at [700, 245] on div "vehicle information" at bounding box center [763, 232] width 741 height 24
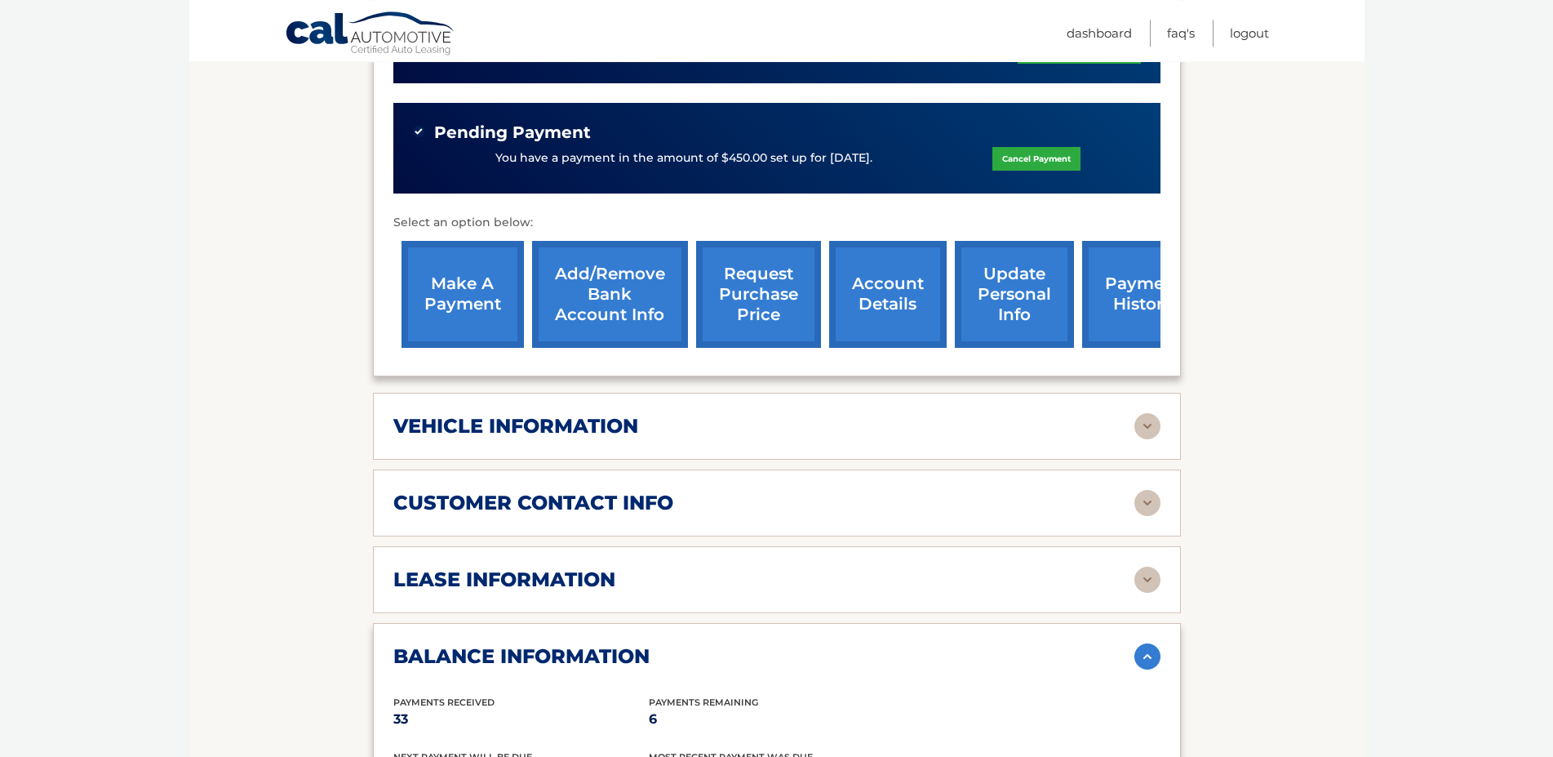
scroll to position [460, 0]
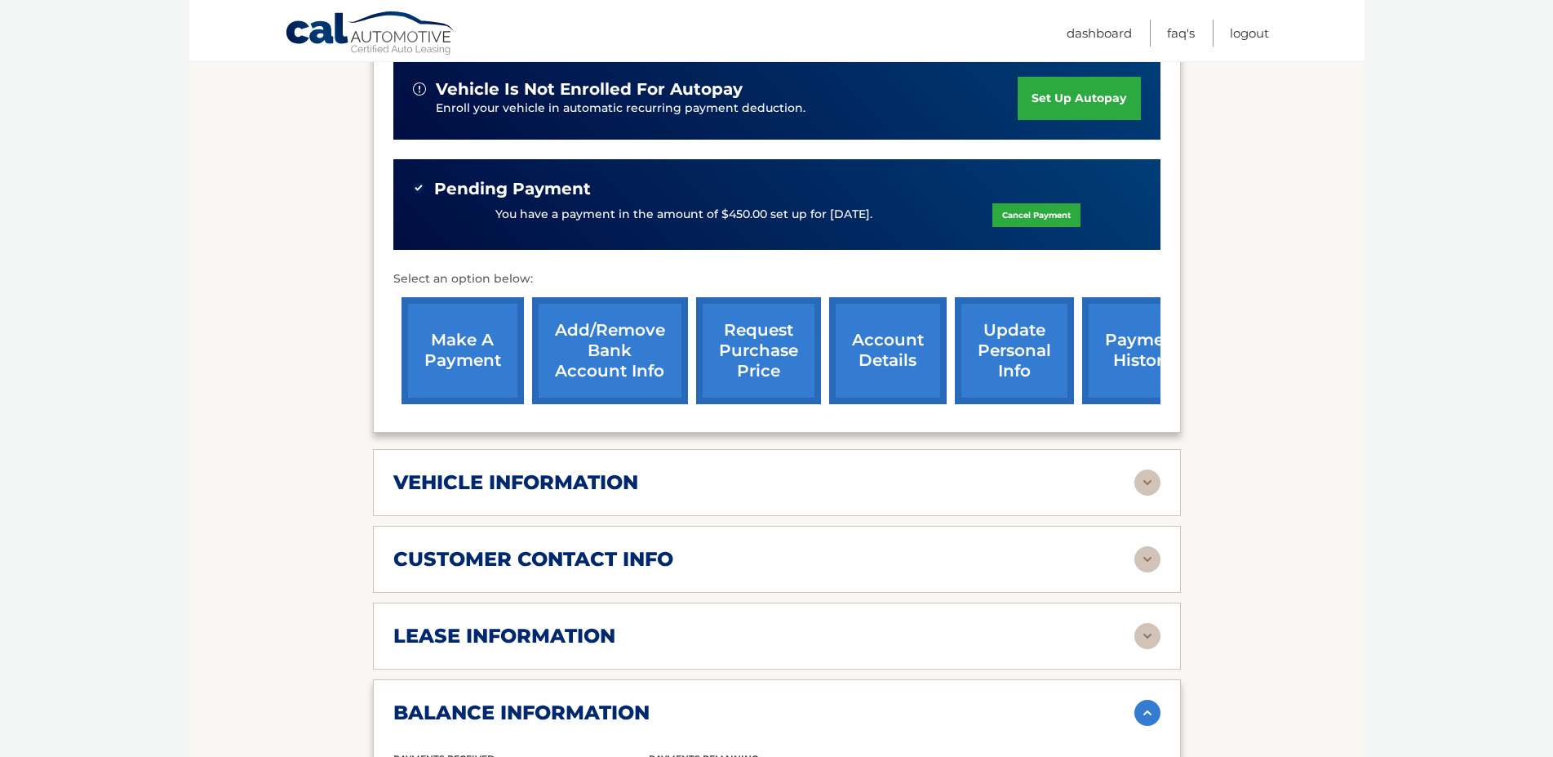
click at [696, 361] on link "request purchase price" at bounding box center [758, 350] width 125 height 107
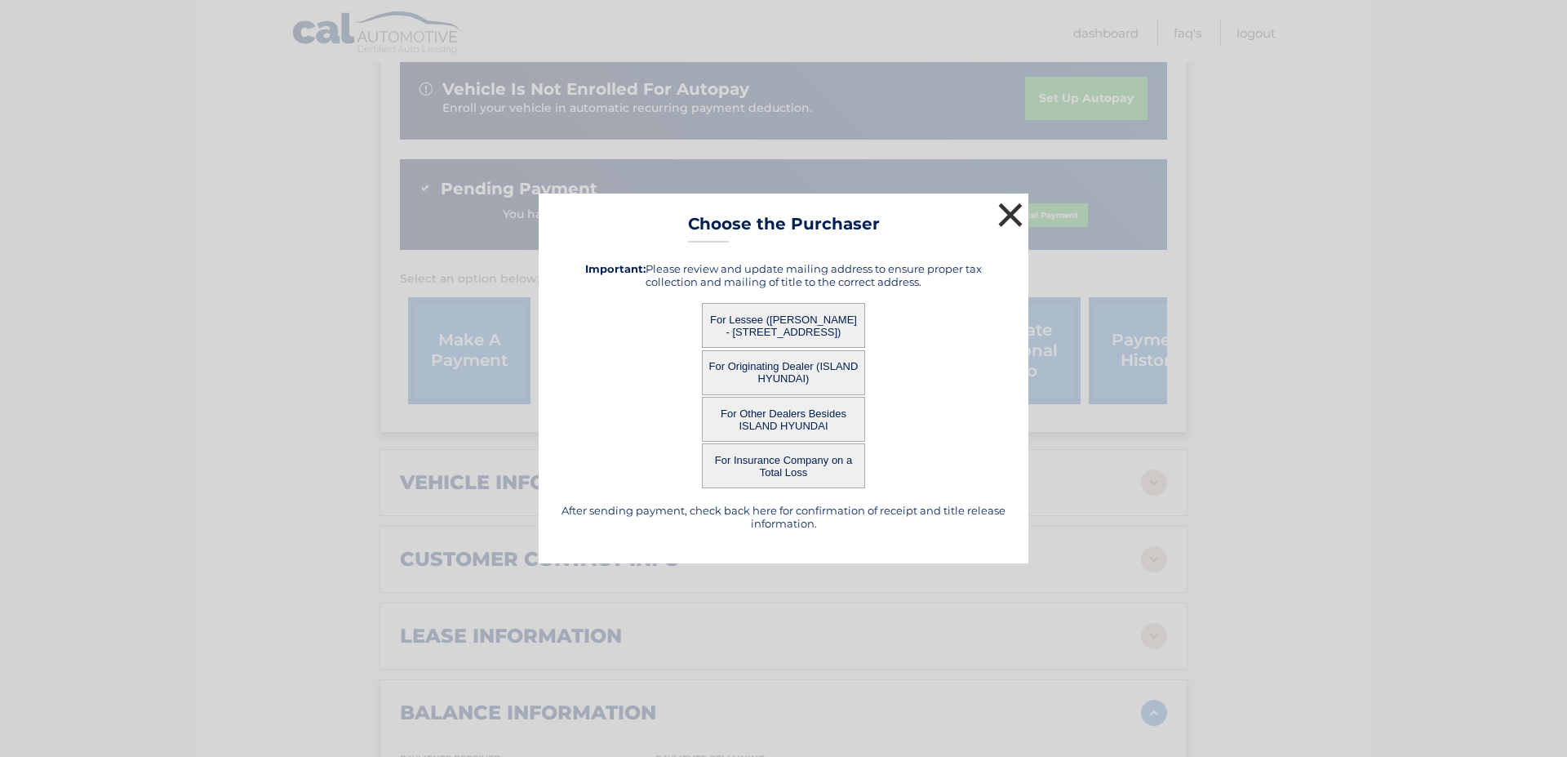
click at [1018, 214] on button "×" at bounding box center [1010, 214] width 33 height 33
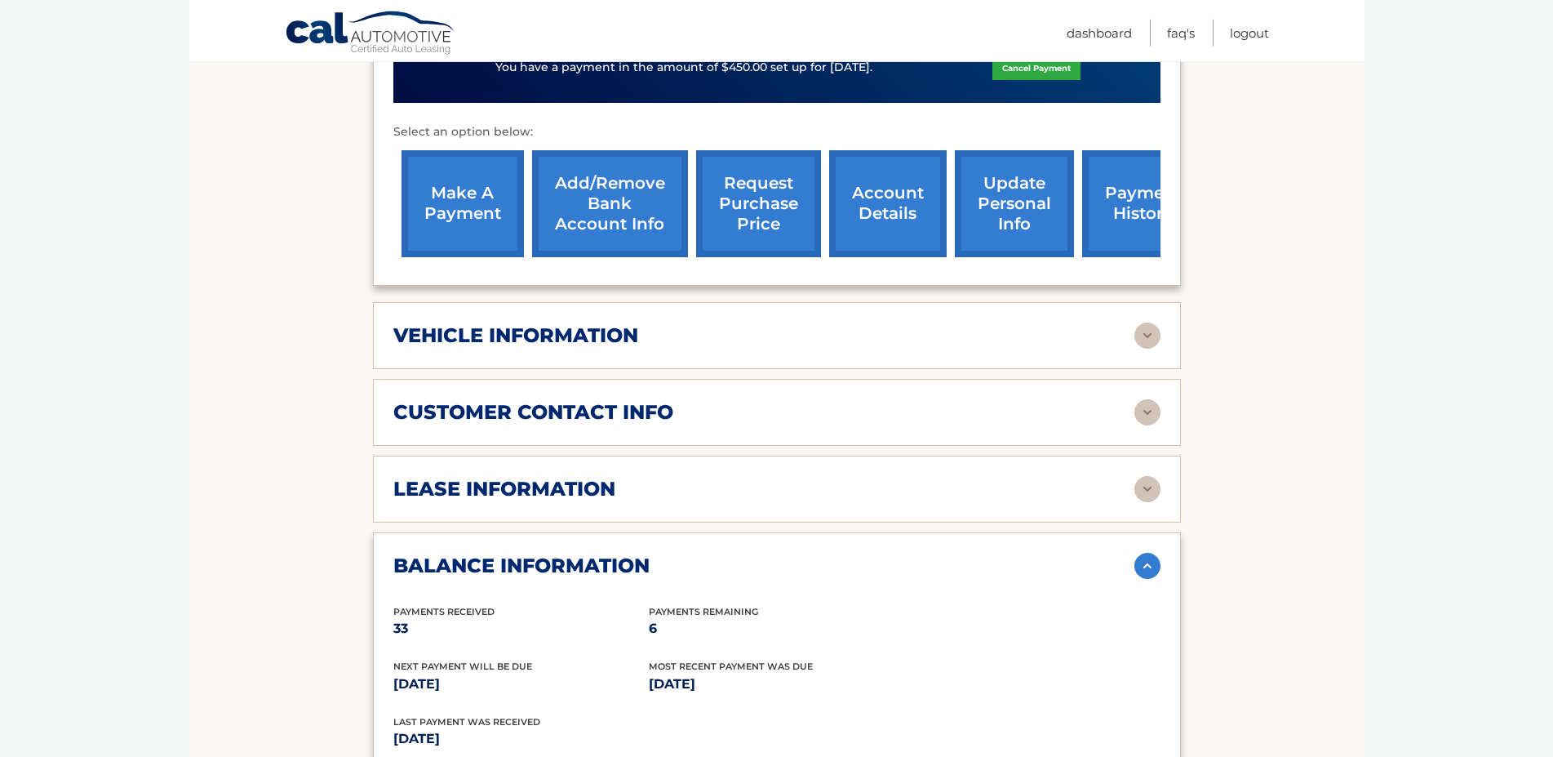
scroll to position [583, 0]
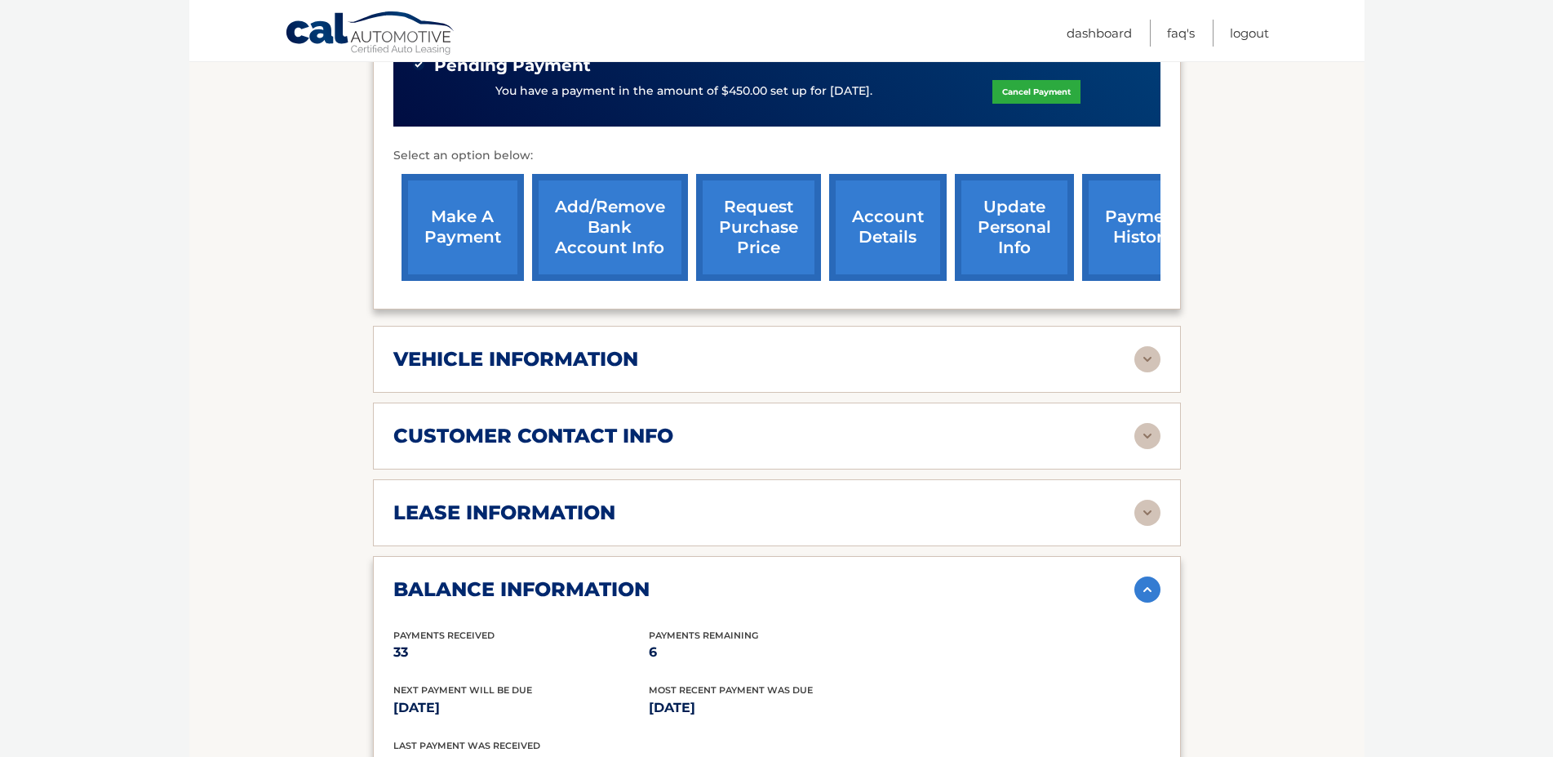
click at [848, 245] on link "account details" at bounding box center [888, 227] width 118 height 107
click at [1090, 243] on link "payment history" at bounding box center [1143, 227] width 122 height 107
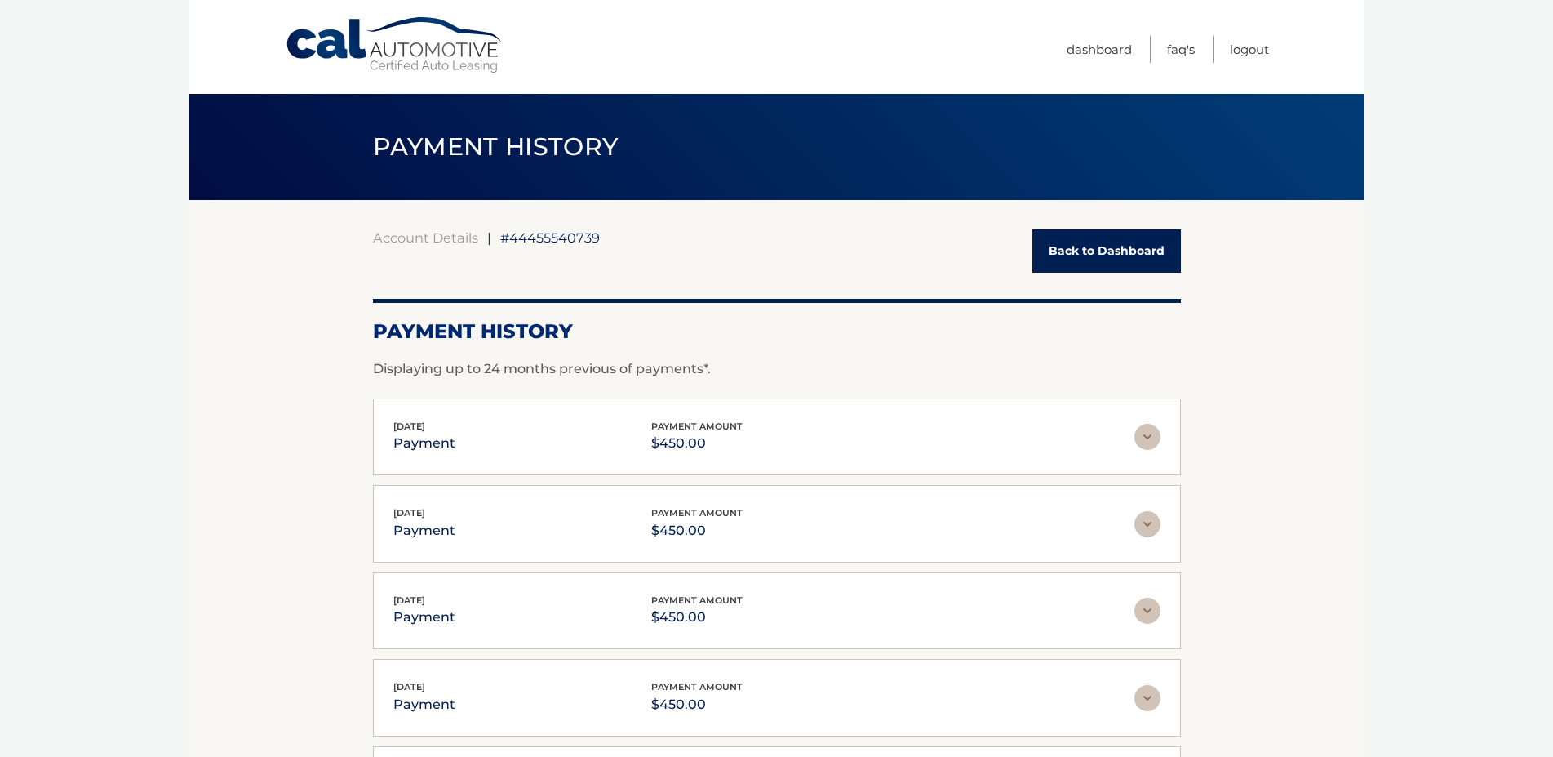
click at [1053, 284] on div "Account Details | #44455540739 Back to Dashboard Payment History Displaying up …" at bounding box center [777, 572] width 808 height 687
click at [1053, 253] on link "Back to Dashboard" at bounding box center [1107, 250] width 149 height 43
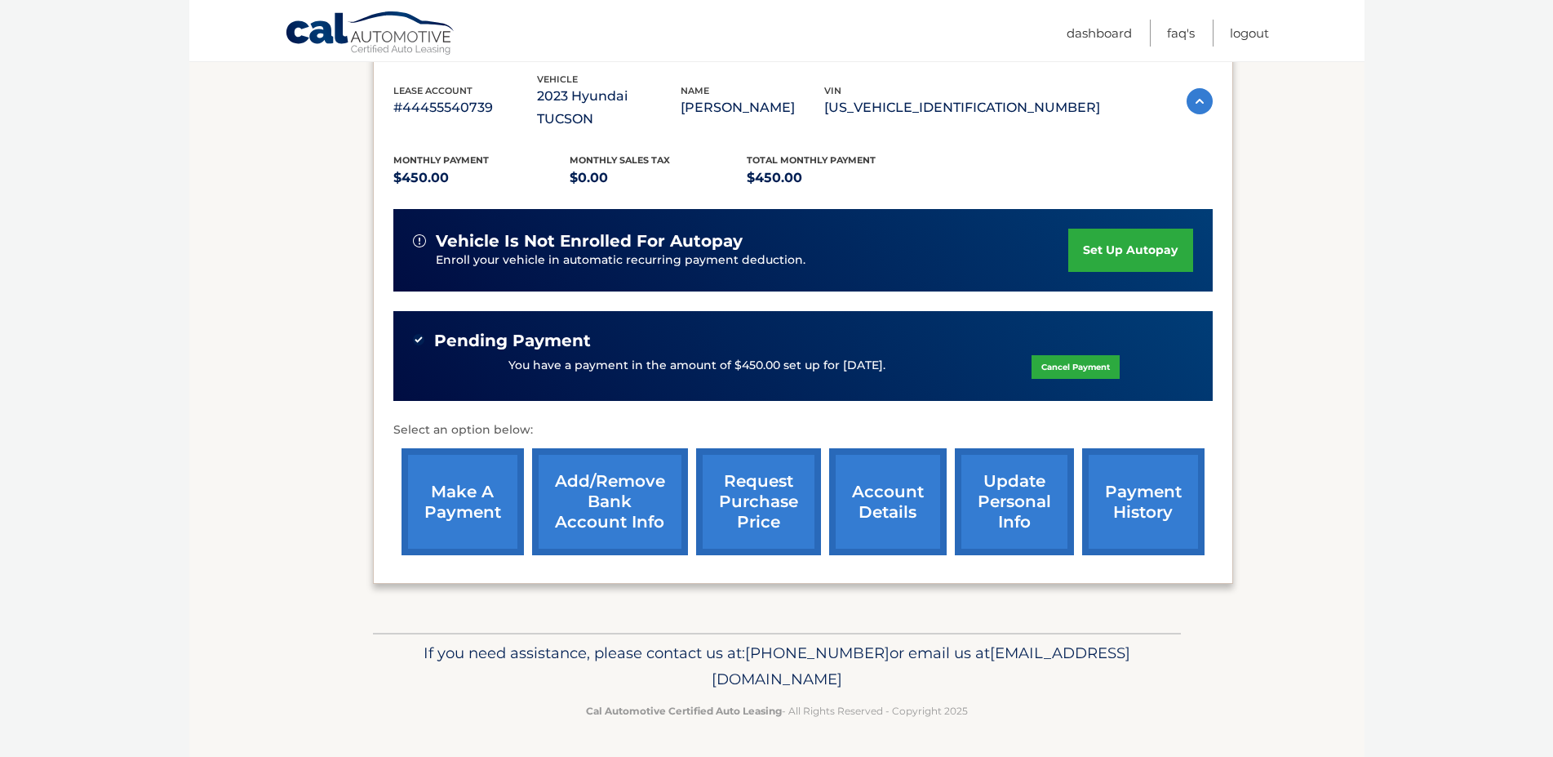
scroll to position [304, 0]
click at [829, 468] on link "account details" at bounding box center [888, 501] width 118 height 107
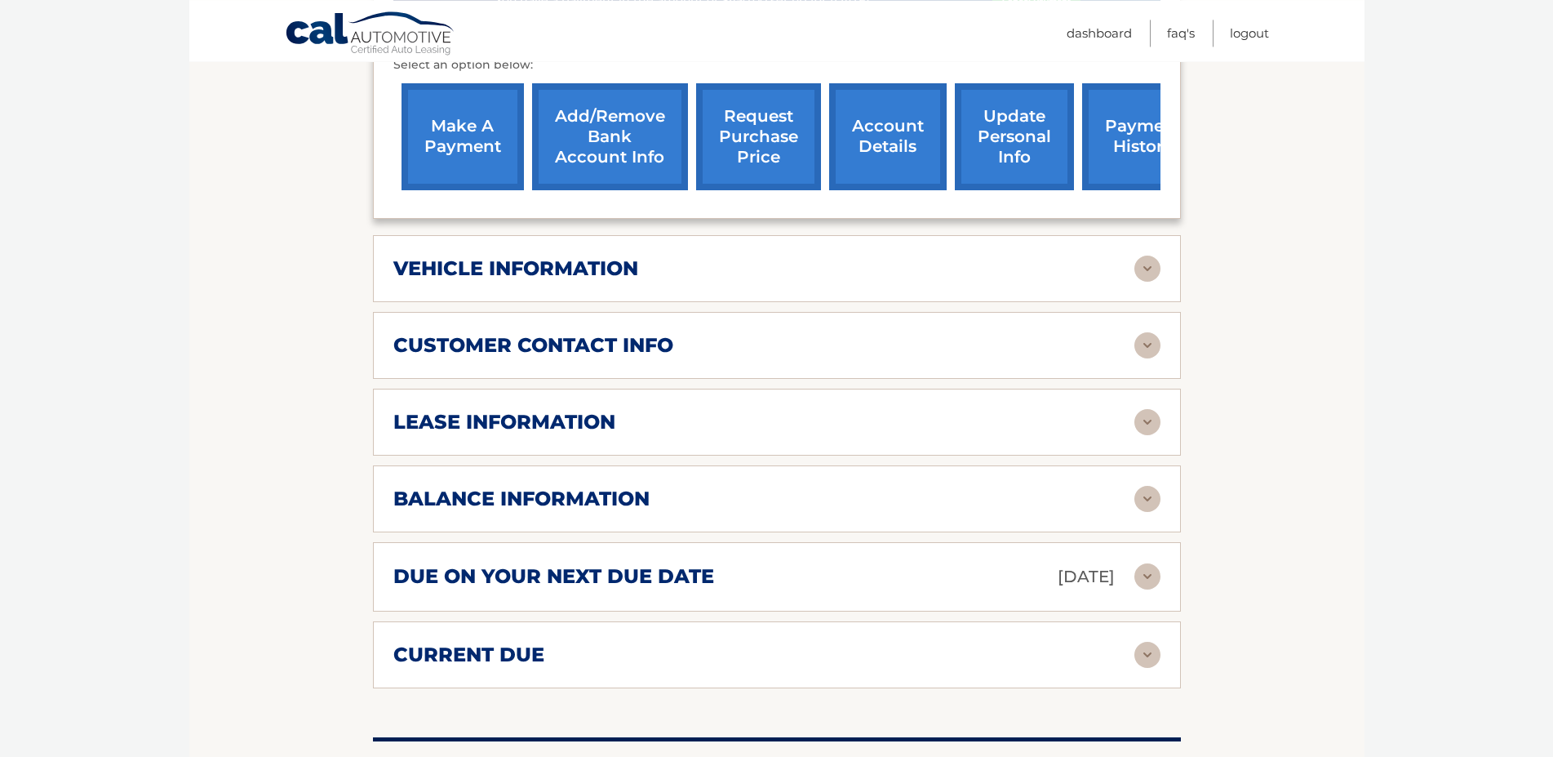
scroll to position [749, 0]
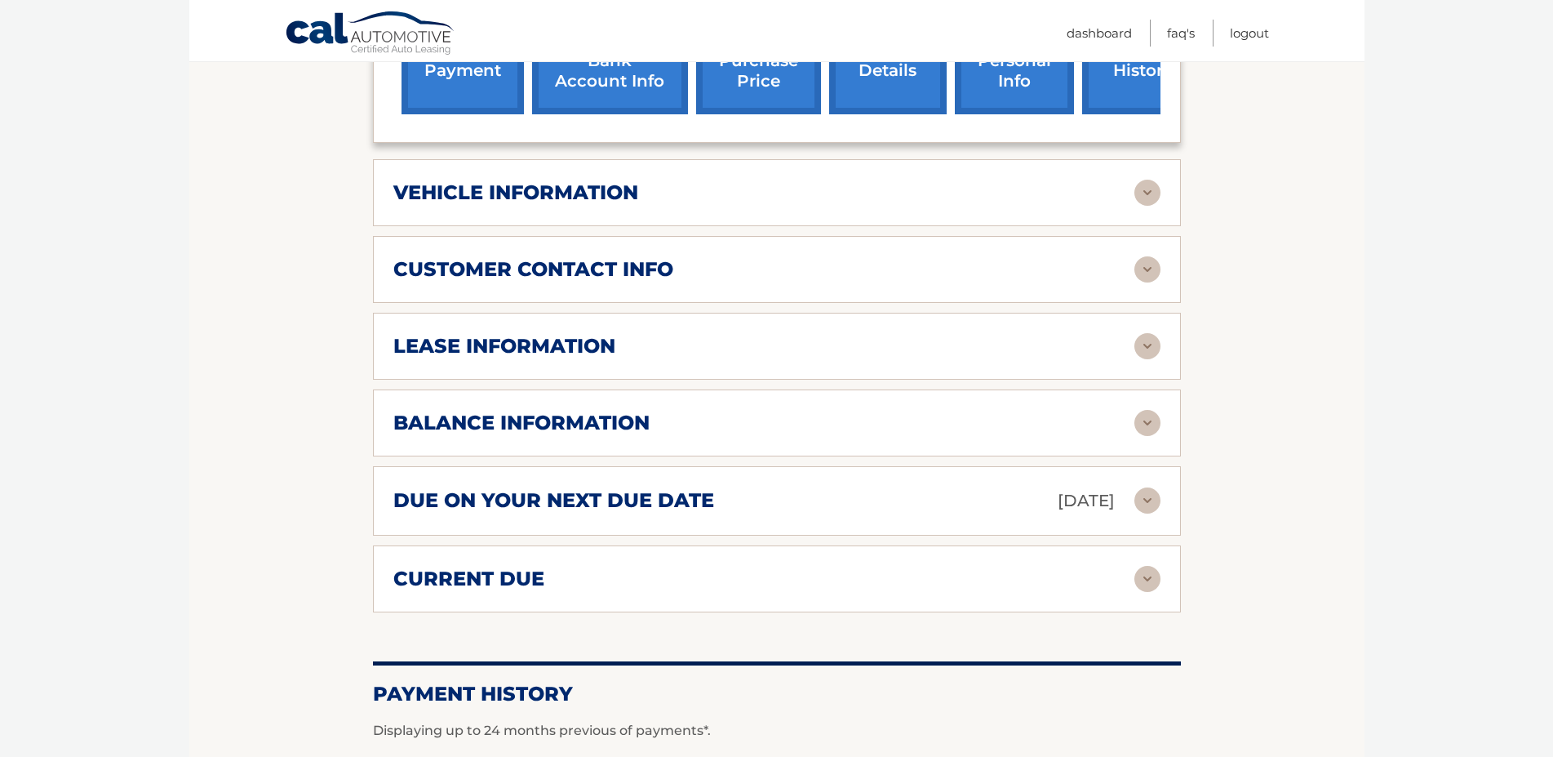
click at [577, 424] on div "balance information Payments Received 33 Payments Remaining 6 Next Payment will…" at bounding box center [777, 422] width 808 height 67
click at [574, 435] on h2 "balance information" at bounding box center [521, 423] width 256 height 24
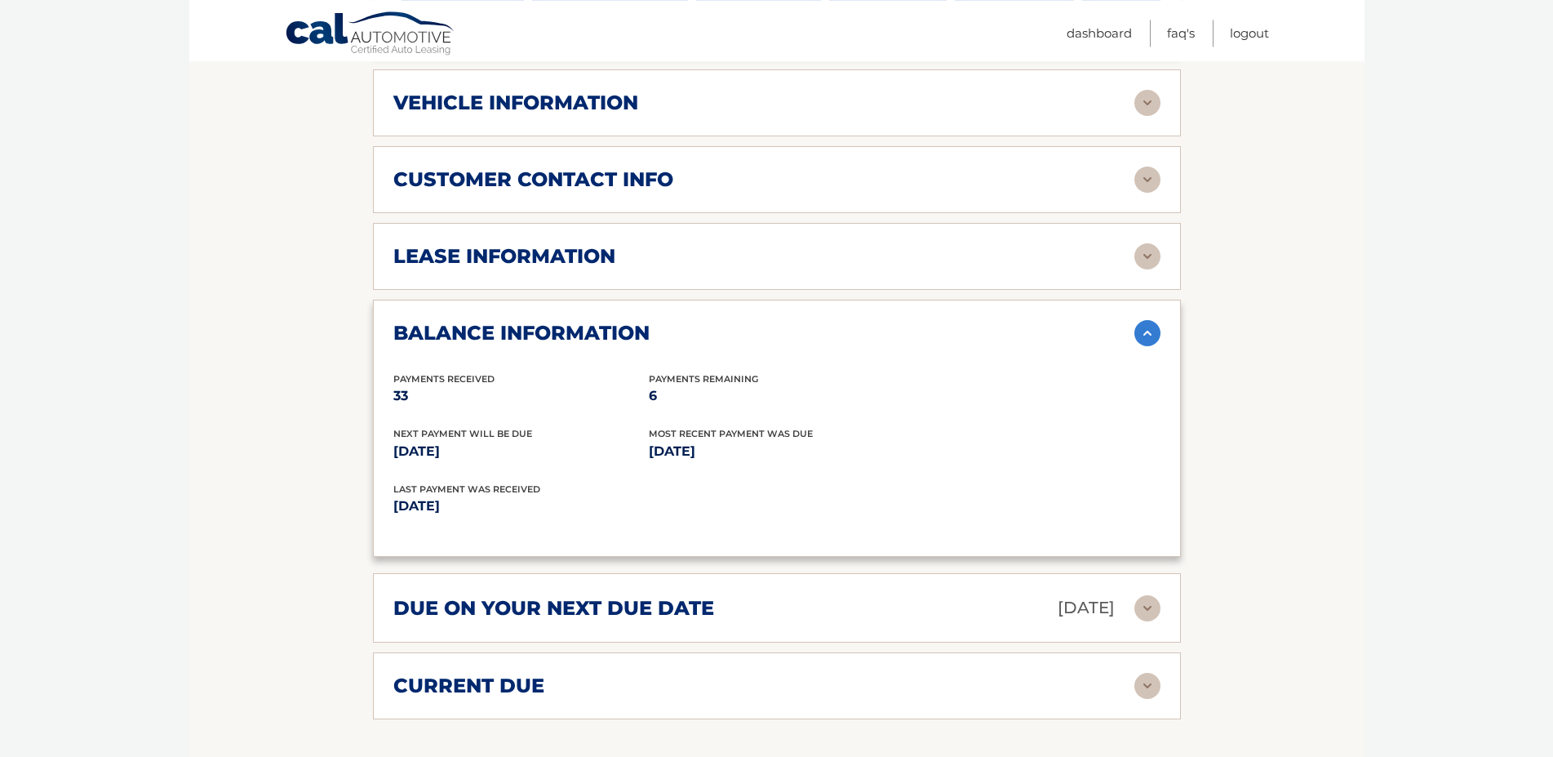
scroll to position [916, 0]
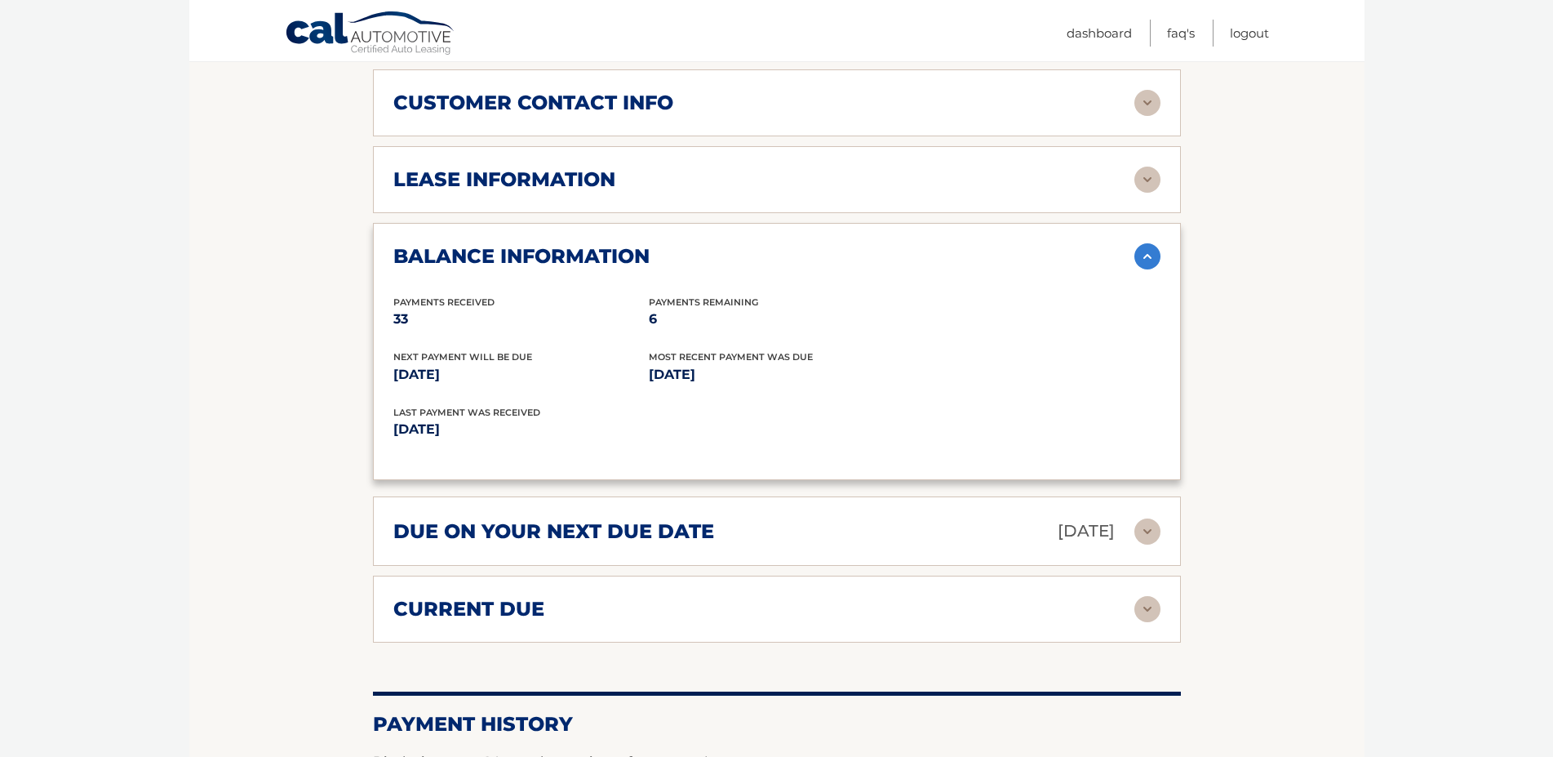
click at [698, 544] on h2 "due on your next due date" at bounding box center [553, 531] width 321 height 24
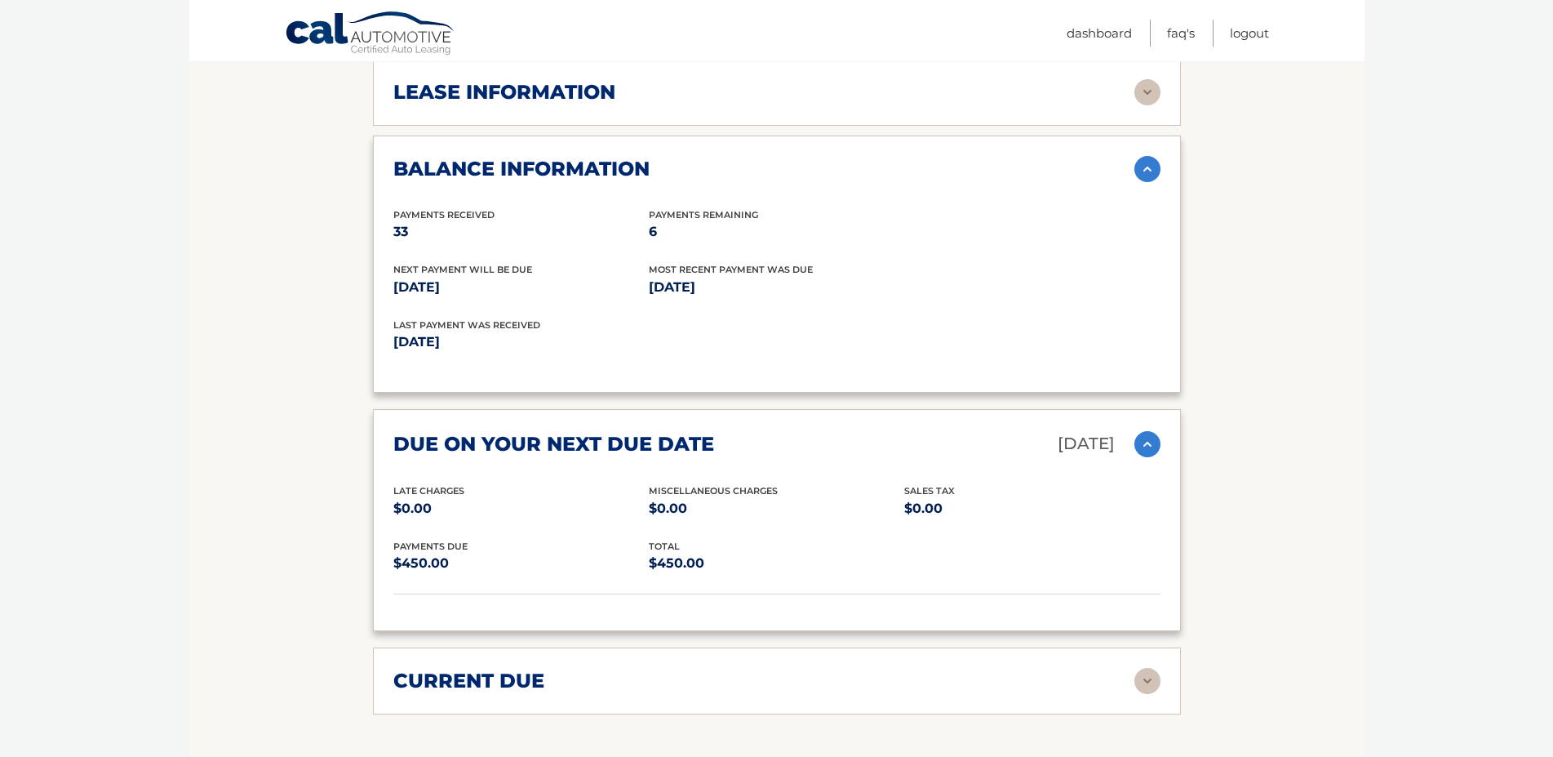
scroll to position [1082, 0]
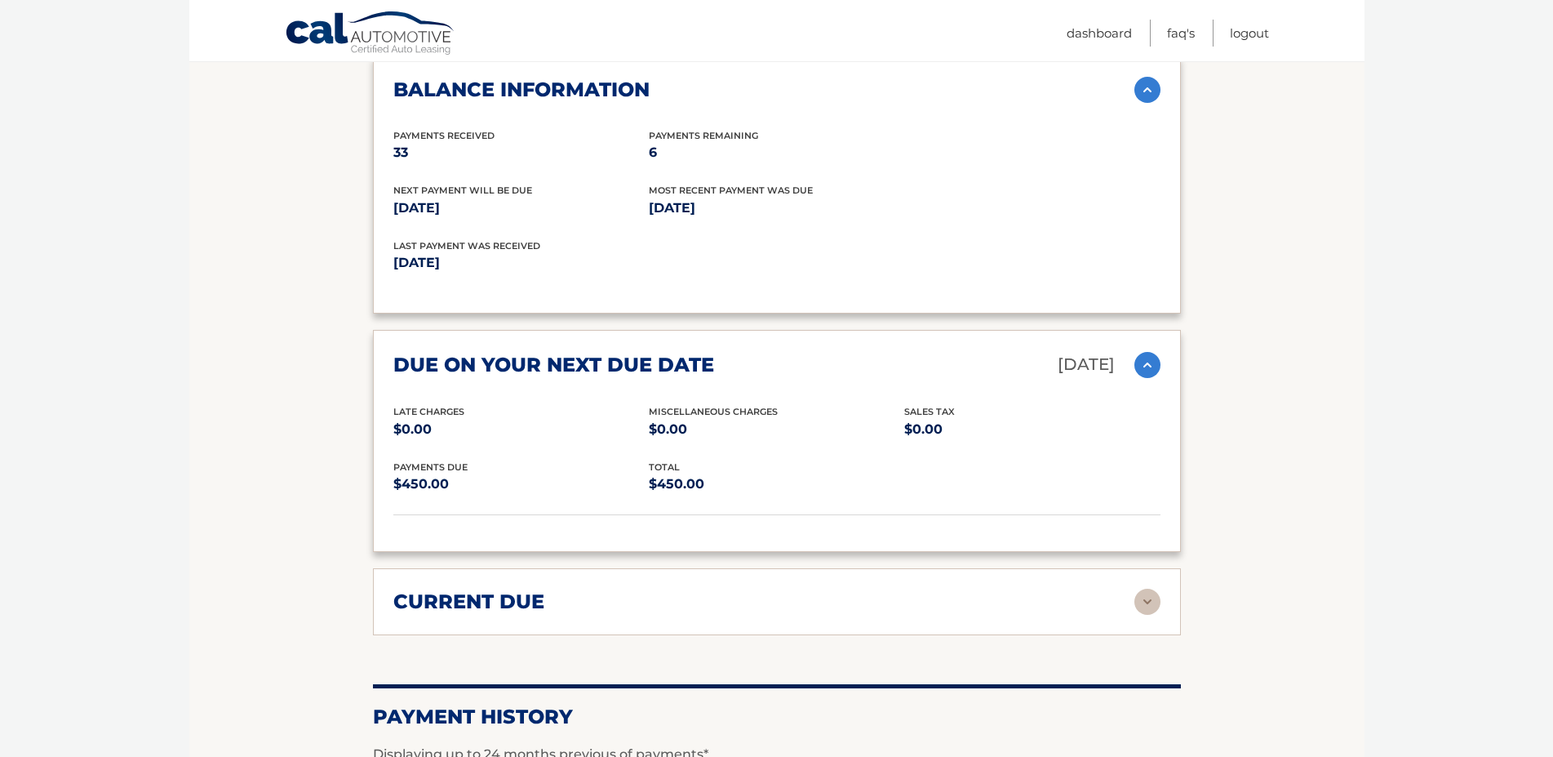
click at [1167, 405] on div "due on your next due date [DATE] Late Charges $0.00 Miscellaneous Charges $0.00…" at bounding box center [777, 441] width 808 height 222
click at [1139, 374] on img at bounding box center [1148, 365] width 26 height 26
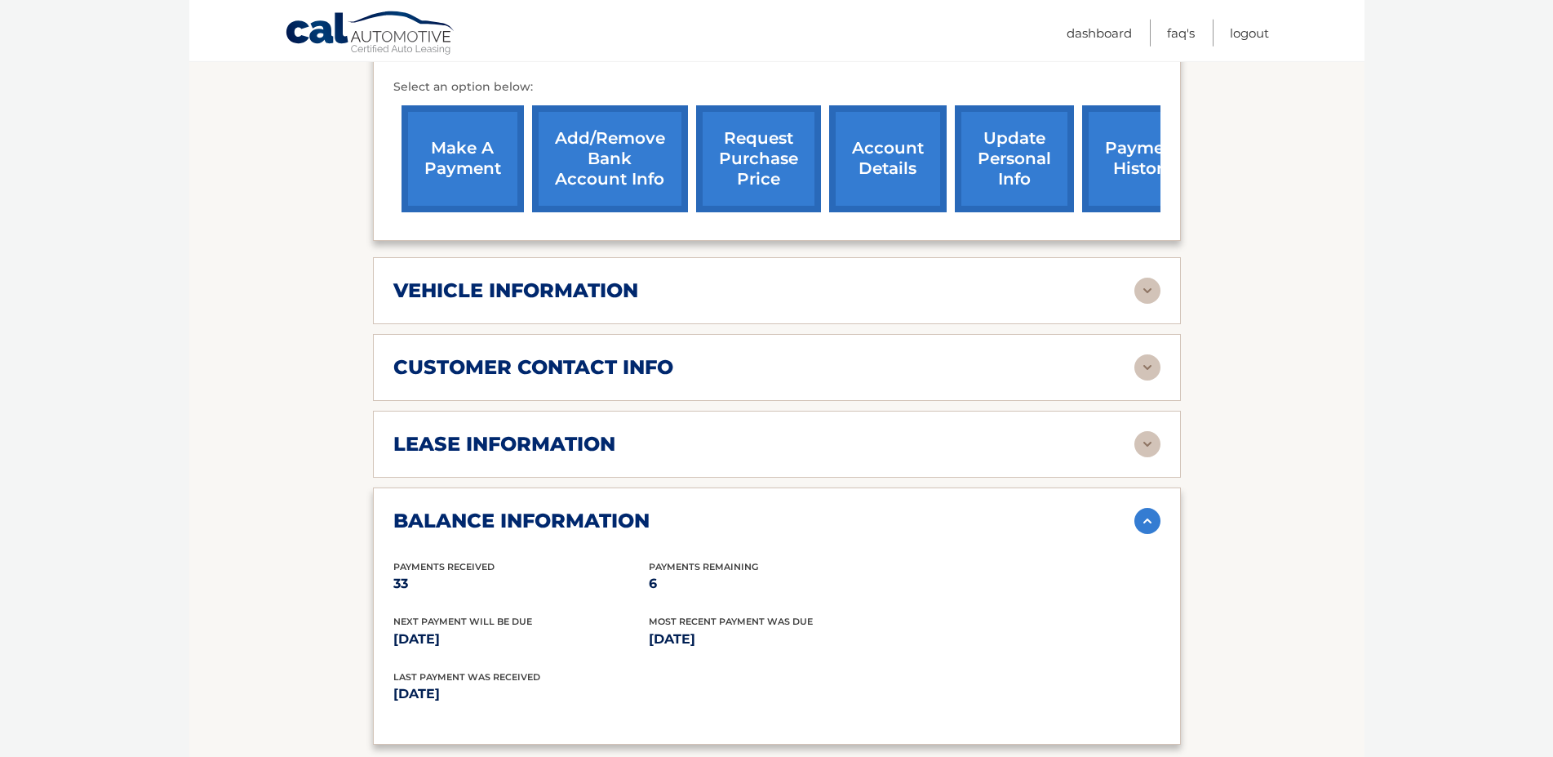
scroll to position [416, 0]
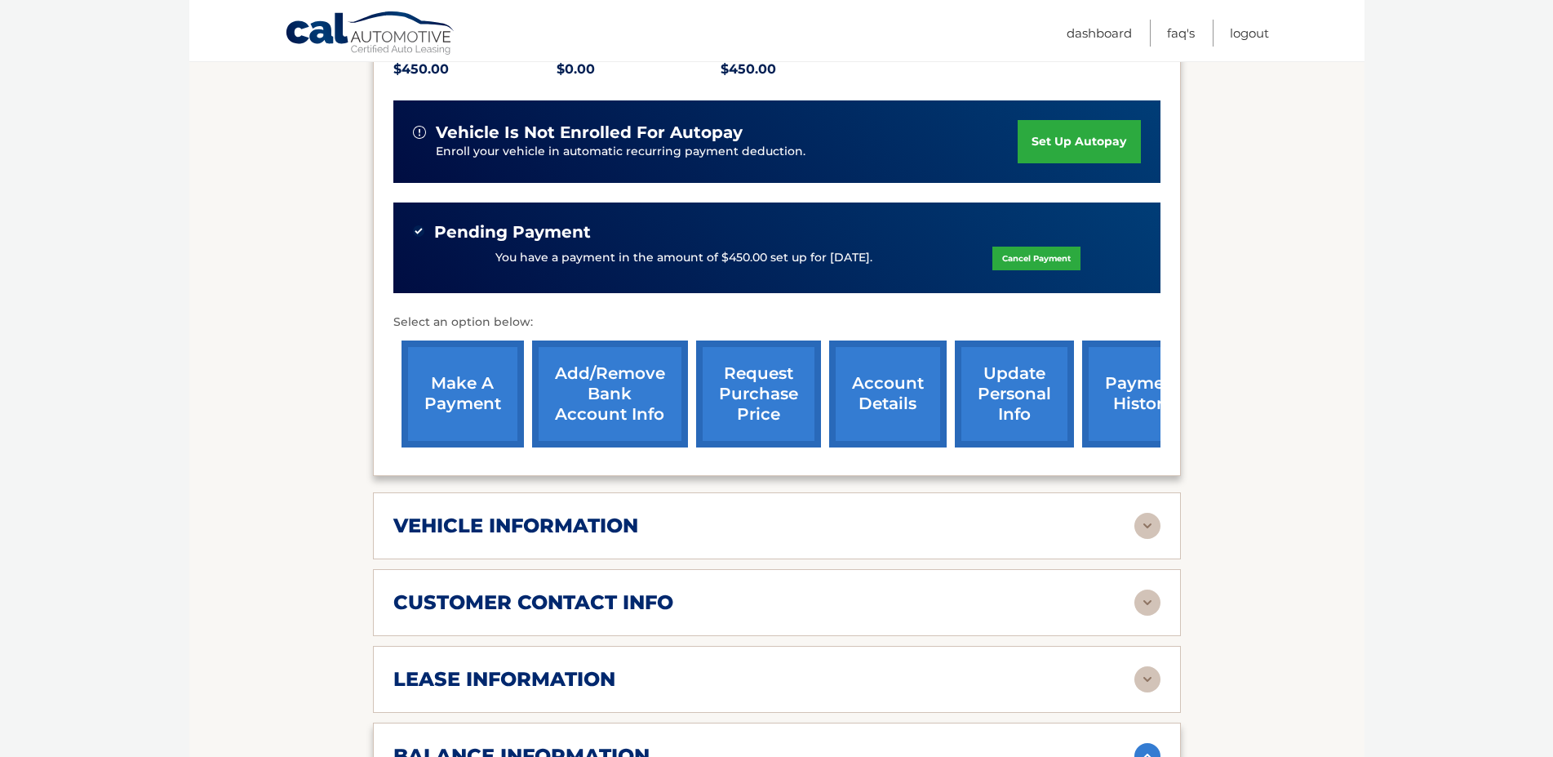
click at [1165, 25] on li "FAQ's" at bounding box center [1172, 33] width 45 height 27
click at [1174, 28] on link "FAQ's" at bounding box center [1181, 33] width 28 height 27
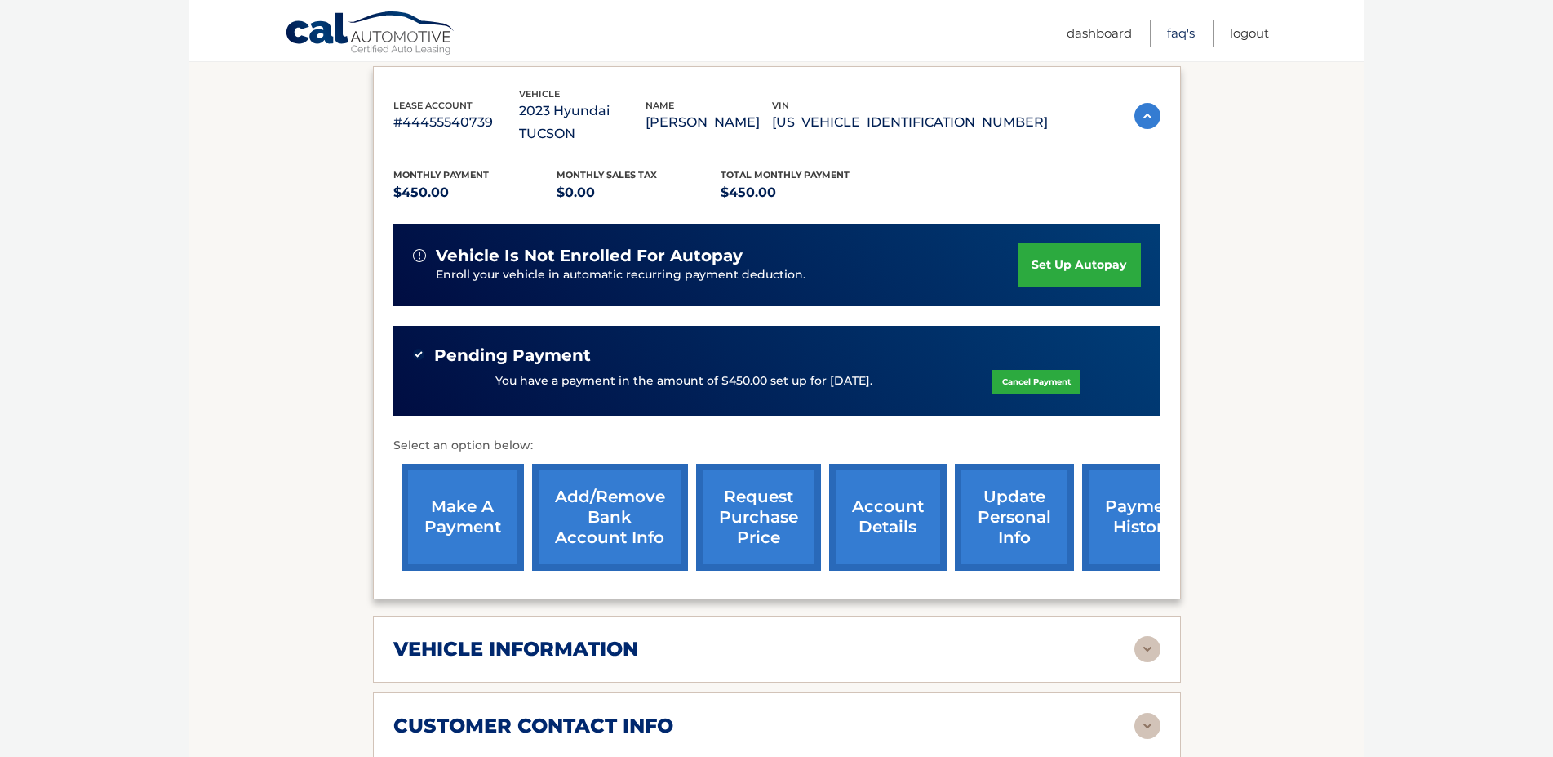
scroll to position [0, 0]
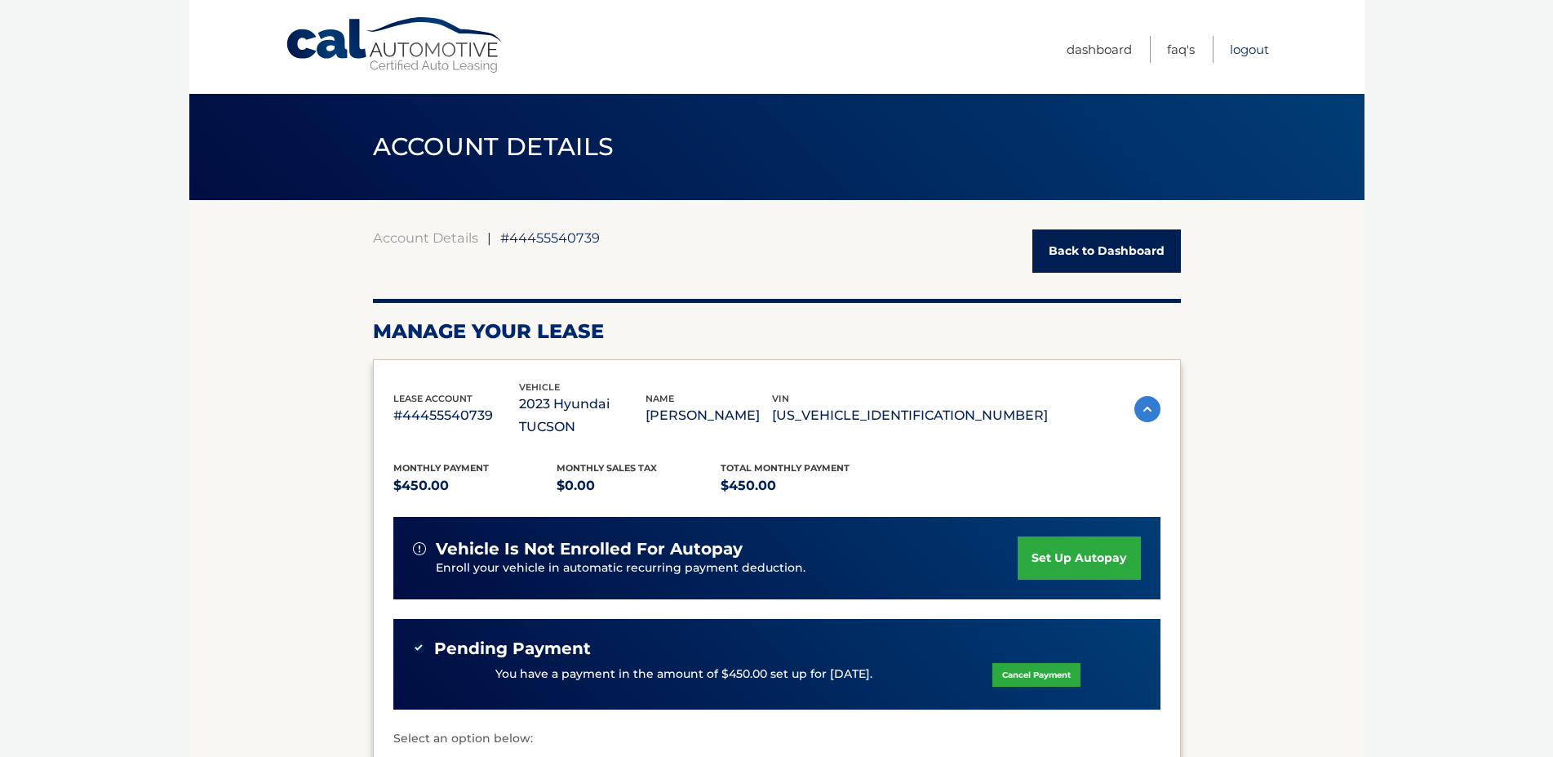
click at [1264, 44] on link "Logout" at bounding box center [1249, 49] width 39 height 27
